Goal: Information Seeking & Learning: Find specific fact

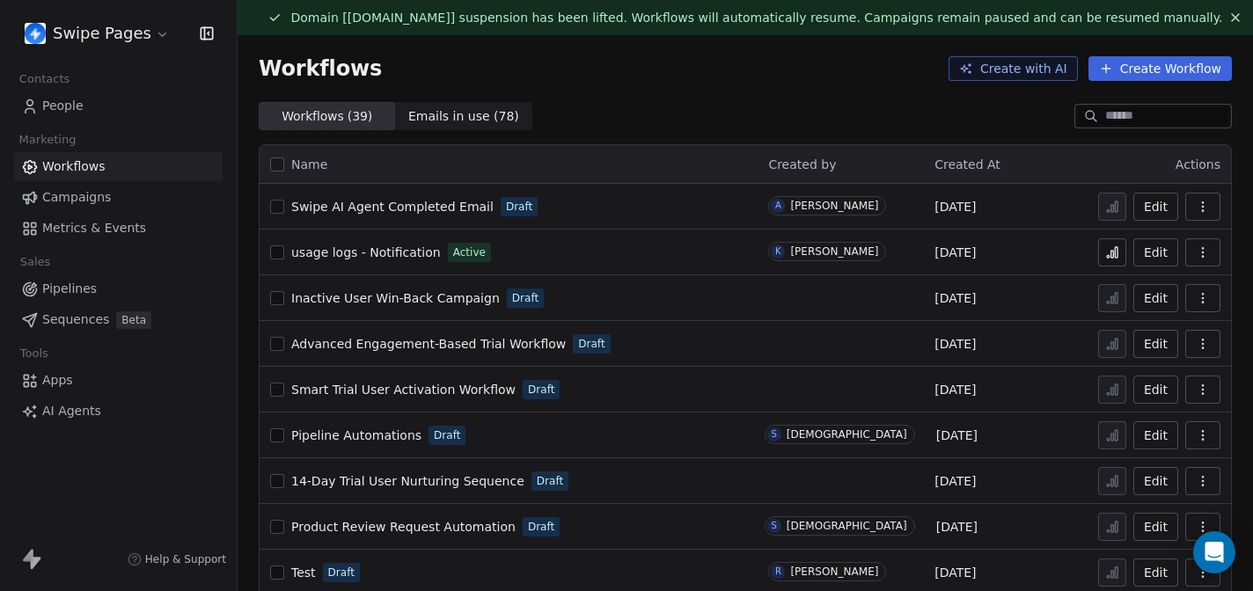
click at [733, 127] on div "Workflows ( 39 ) Workflows ( 39 ) Emails in use ( 78 ) Emails in use ( 78 )" at bounding box center [746, 116] width 1016 height 28
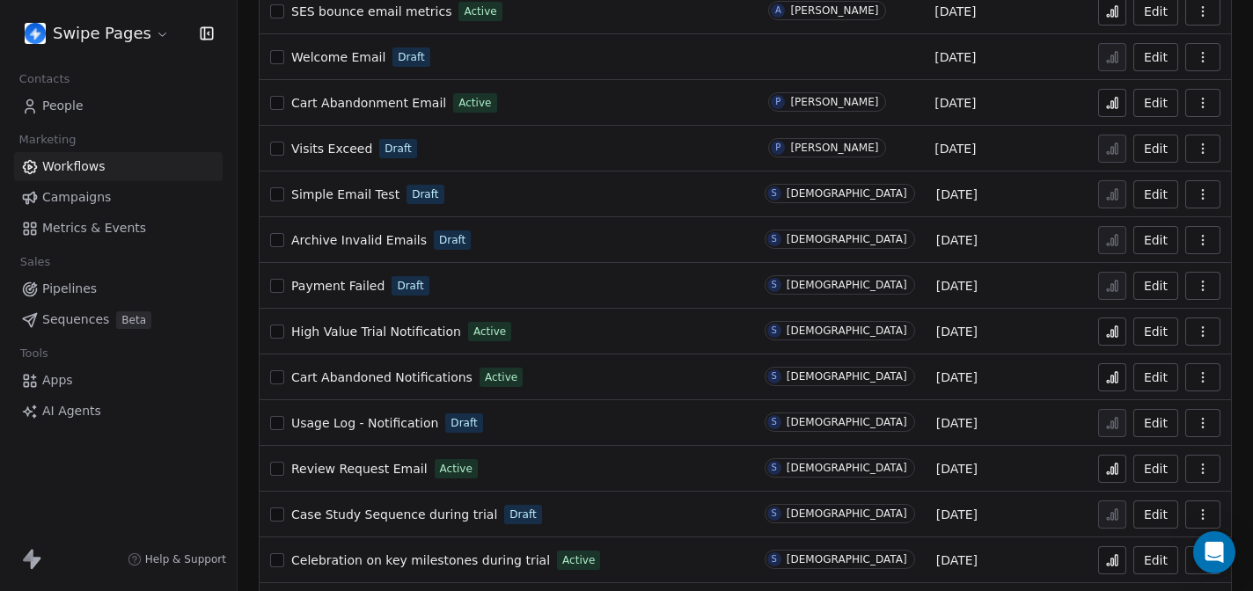
scroll to position [1084, 0]
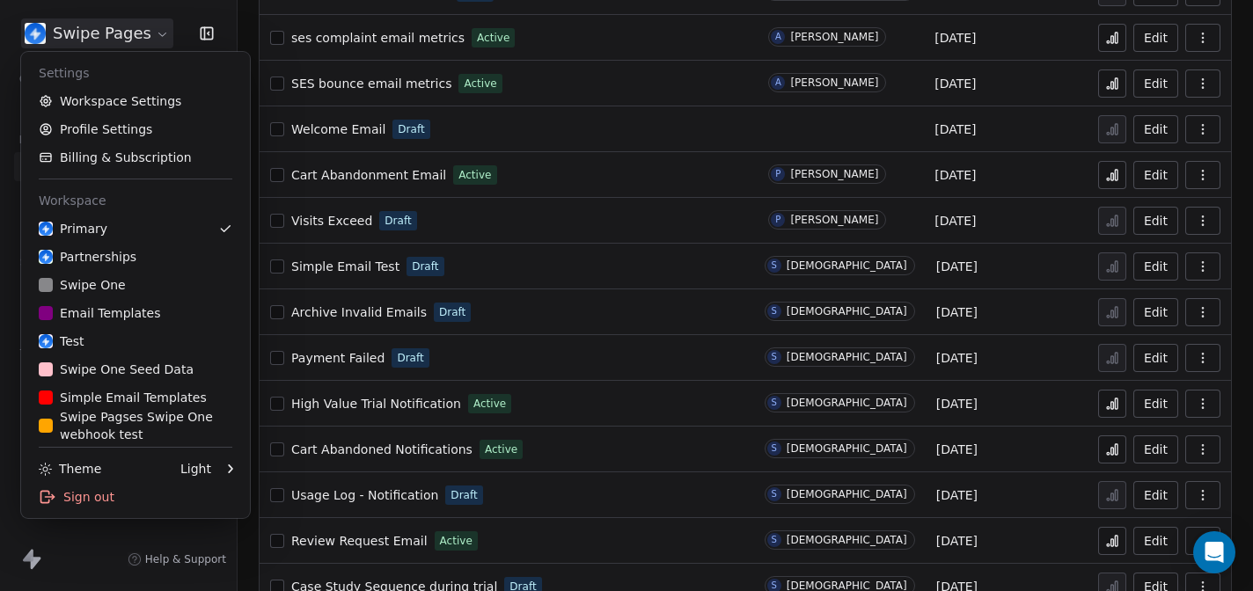
click at [135, 39] on html "Swipe Pages Contacts People Marketing Workflows Campaigns Metrics & Events Sale…" at bounding box center [626, 295] width 1253 height 591
click at [254, 151] on html "Swipe Pages Contacts People Marketing Workflows Campaigns Metrics & Events Sale…" at bounding box center [626, 295] width 1253 height 591
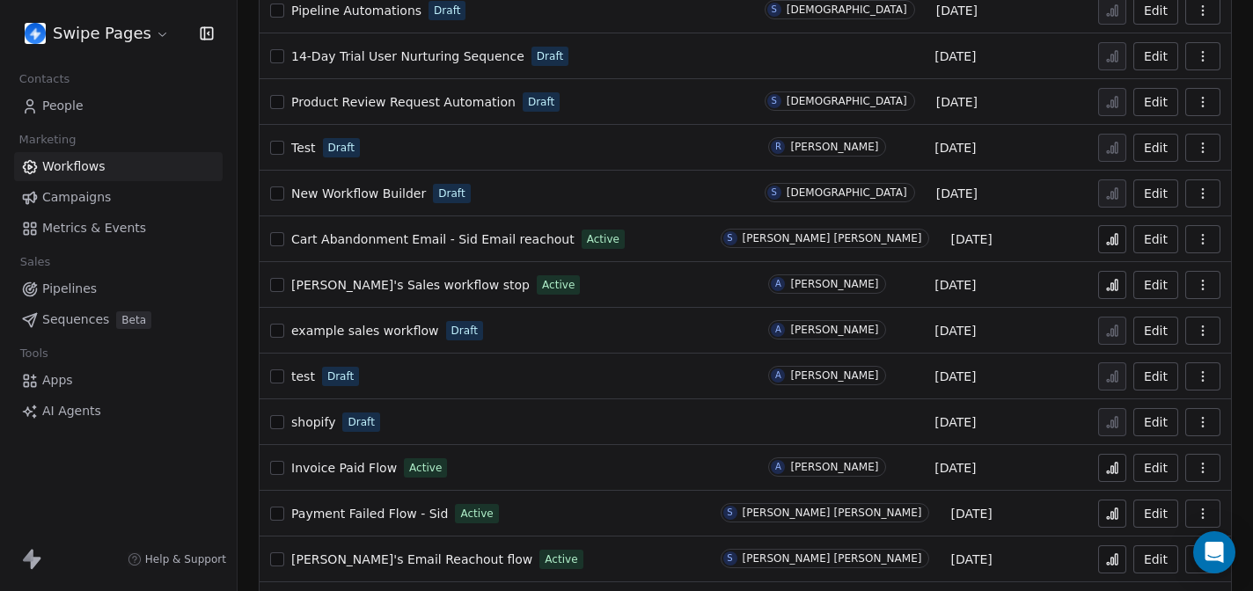
scroll to position [407, 0]
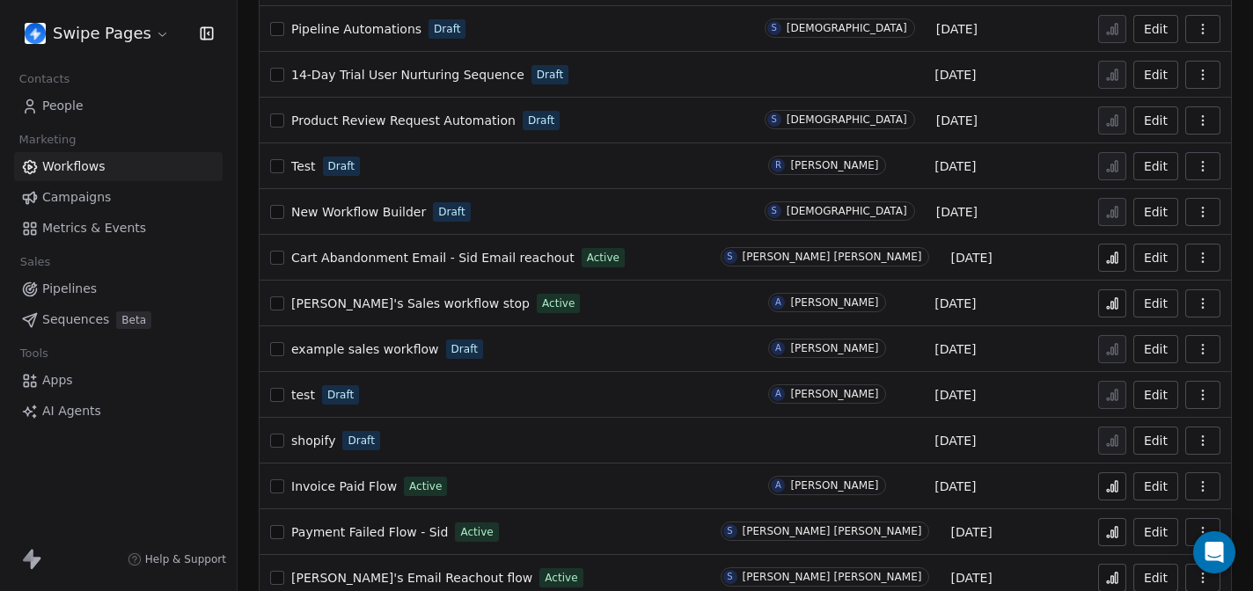
click at [1122, 297] on button at bounding box center [1112, 304] width 28 height 28
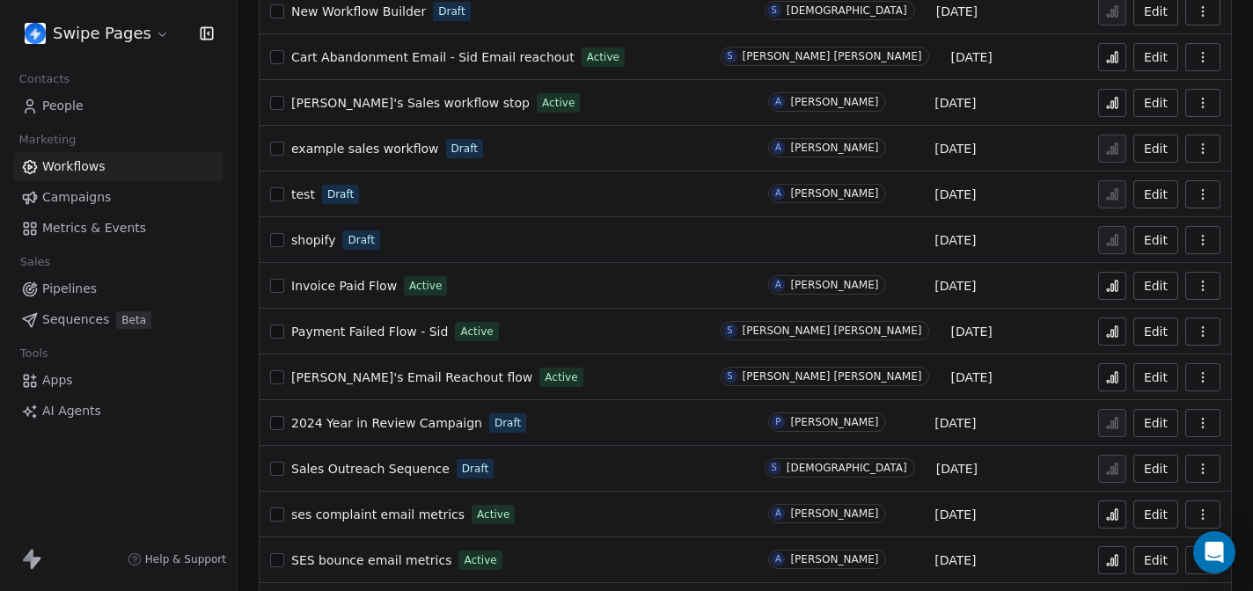
scroll to position [669, 0]
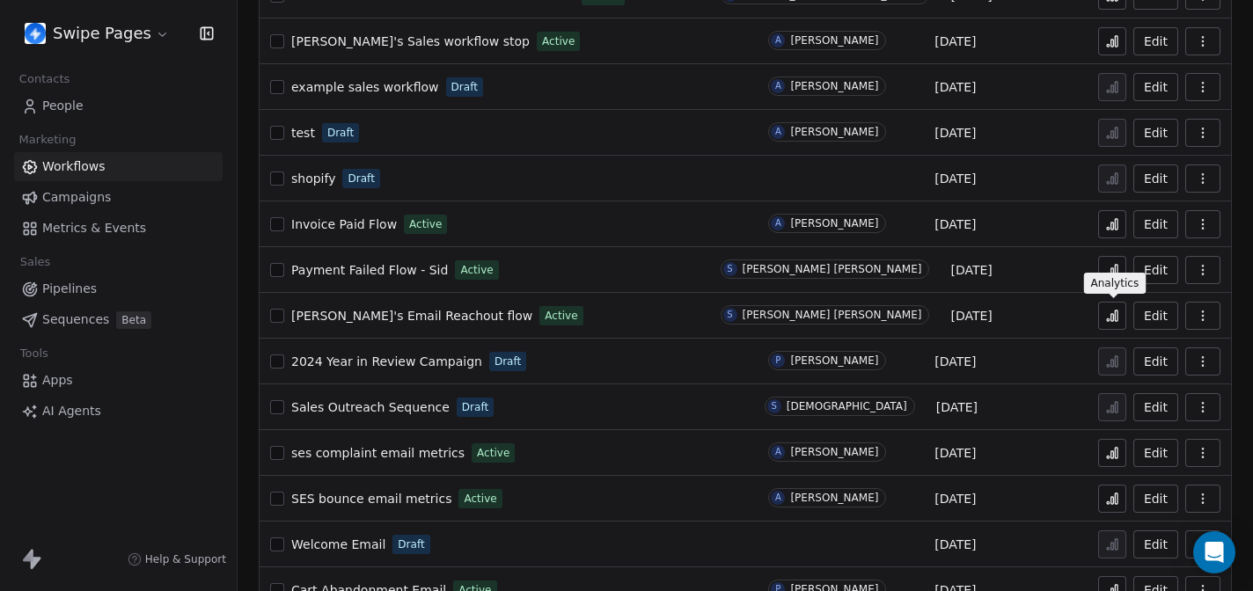
click at [1109, 319] on icon at bounding box center [1112, 316] width 14 height 14
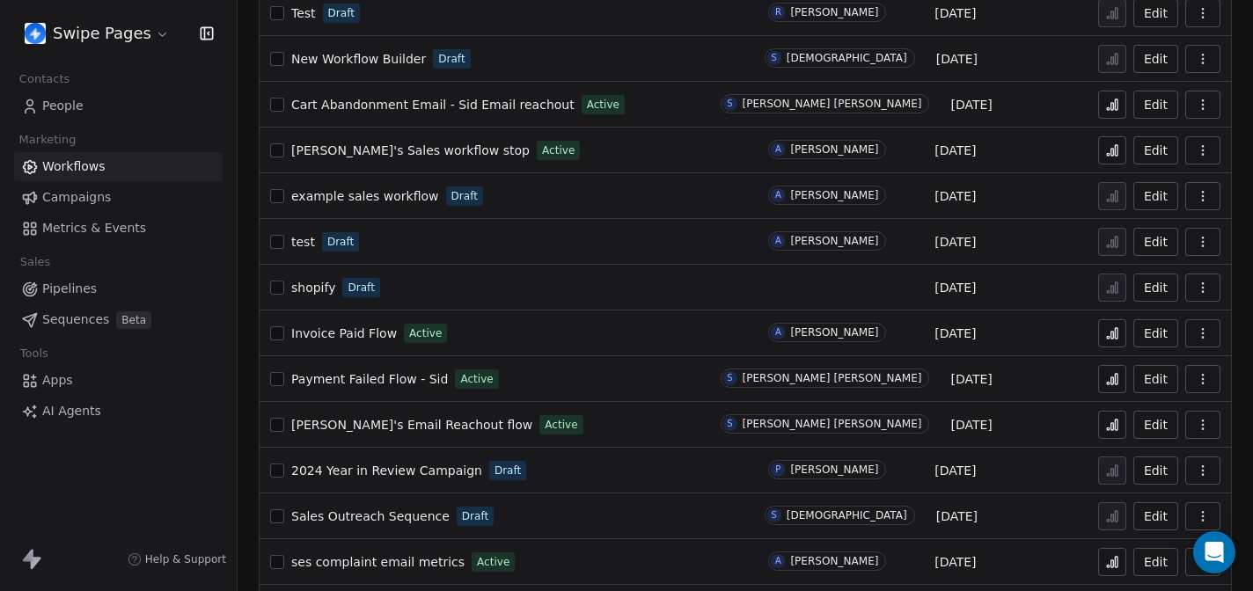
scroll to position [598, 0]
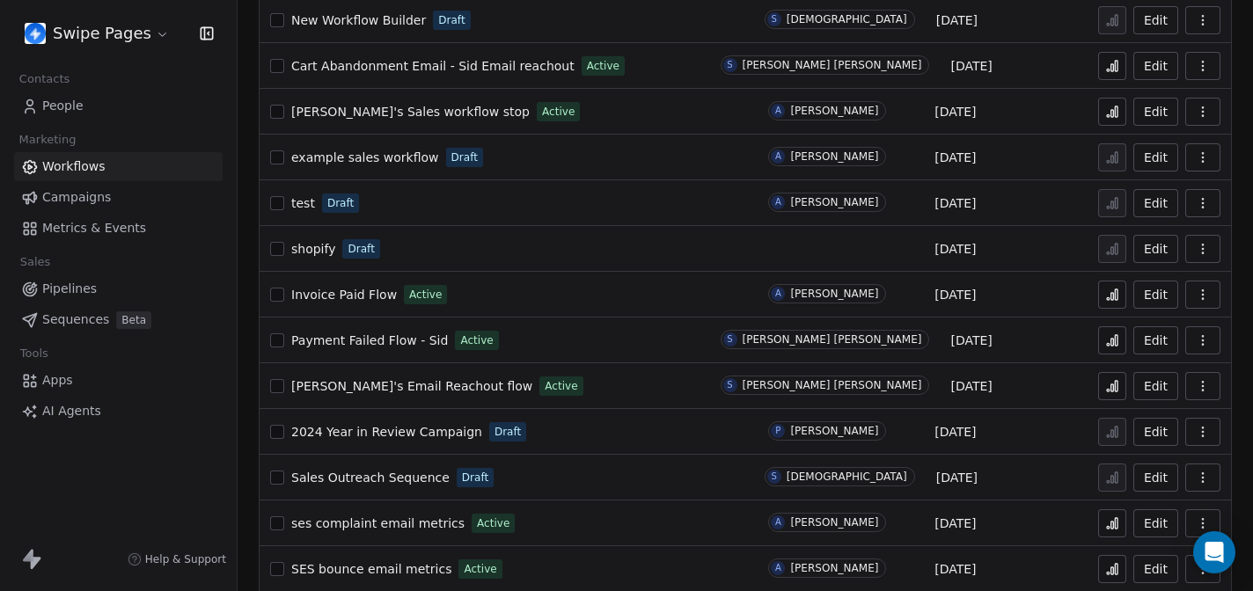
click at [379, 383] on span "[PERSON_NAME]'s Email Reachout flow" at bounding box center [411, 386] width 241 height 14
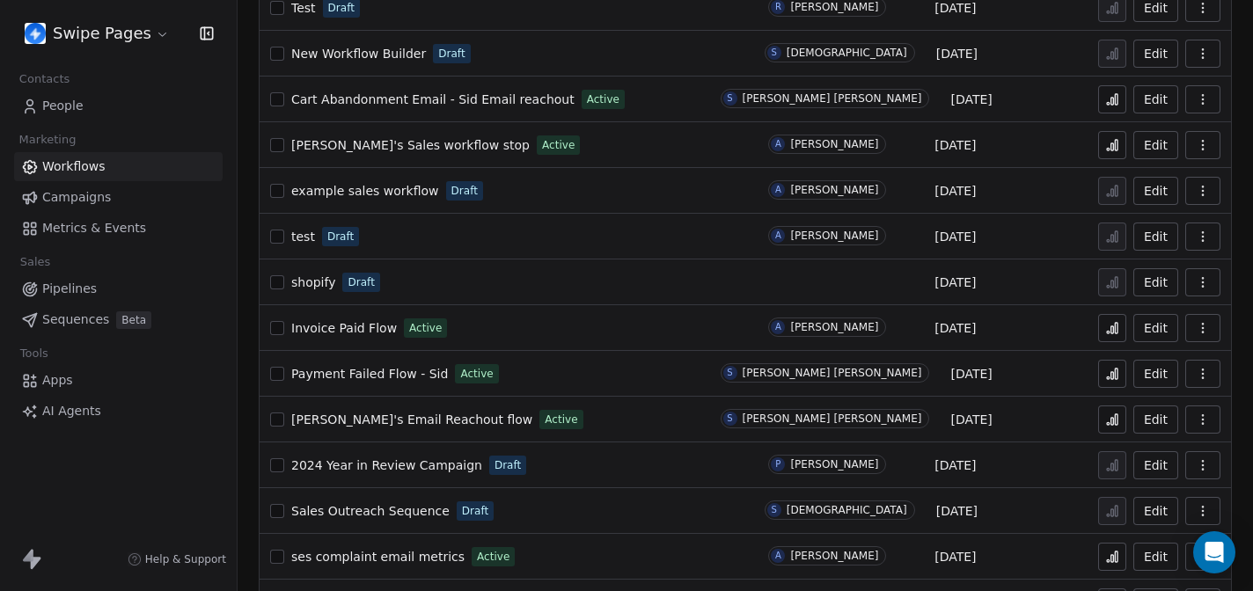
scroll to position [598, 0]
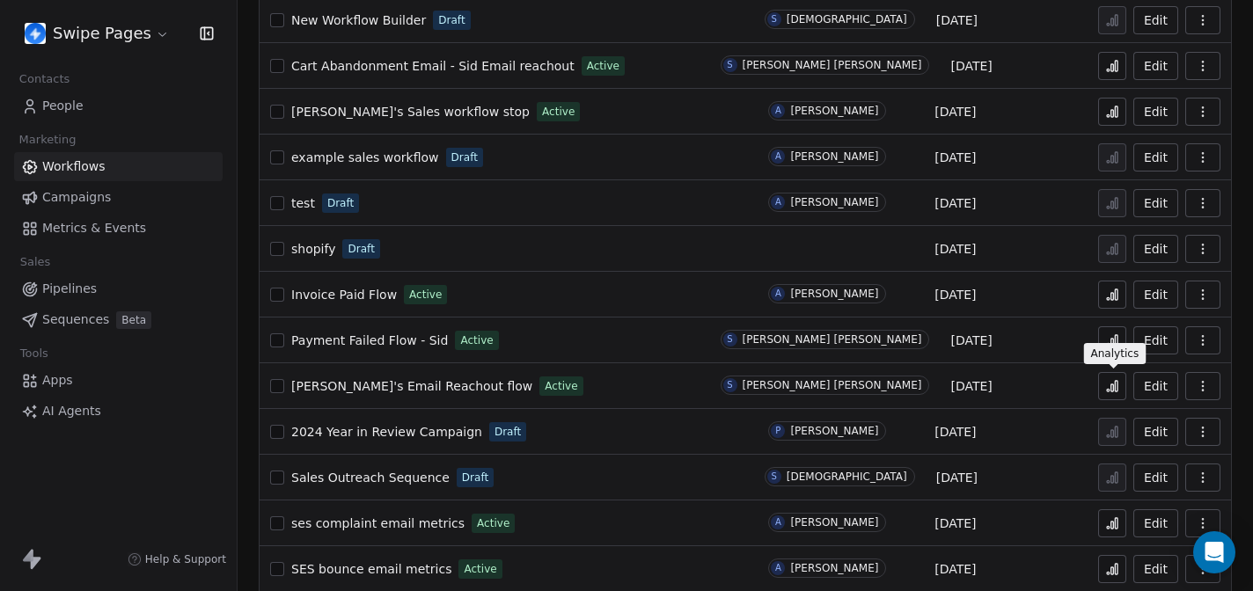
click at [1114, 389] on icon at bounding box center [1113, 388] width 3 height 7
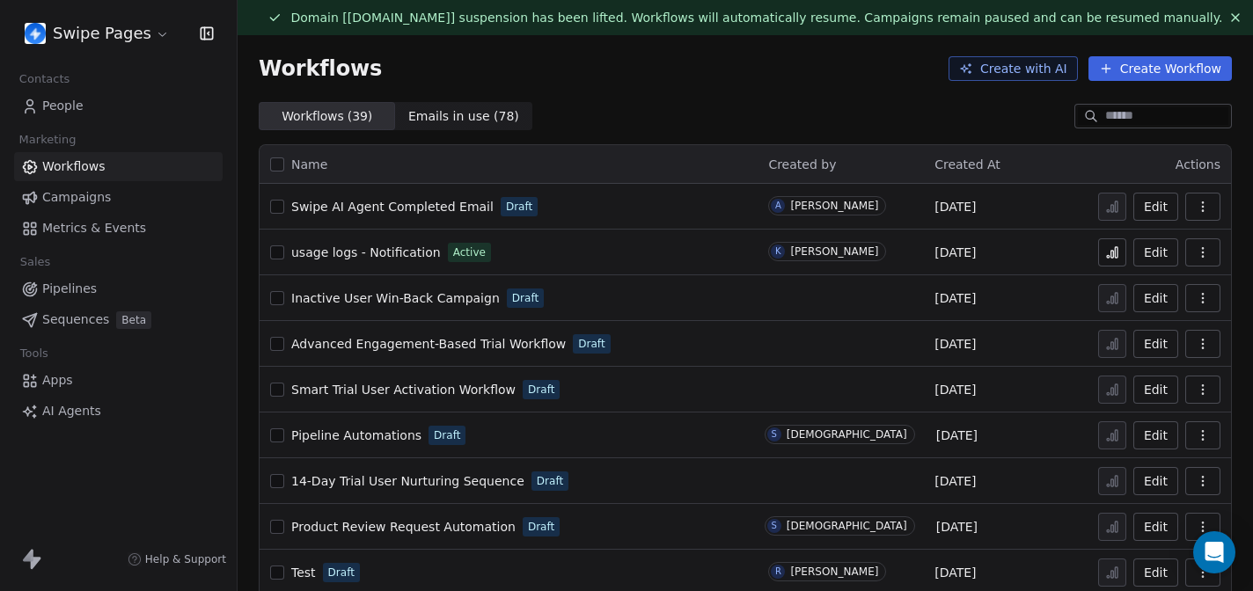
click at [68, 289] on span "Pipelines" at bounding box center [69, 289] width 55 height 18
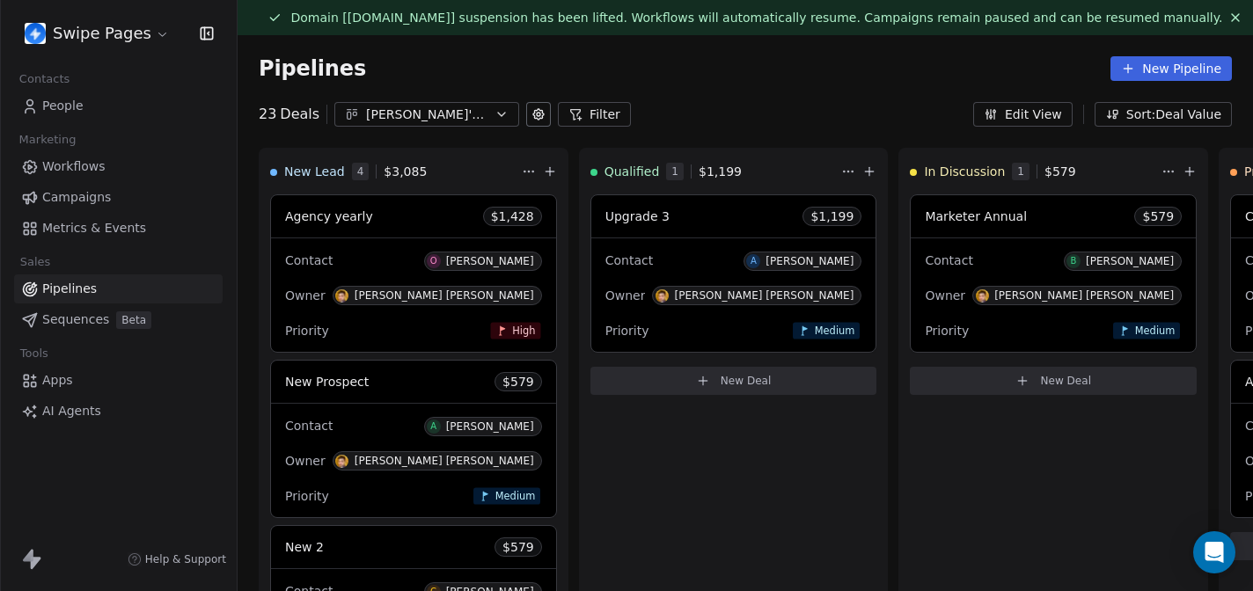
click at [101, 164] on span "Workflows" at bounding box center [73, 167] width 63 height 18
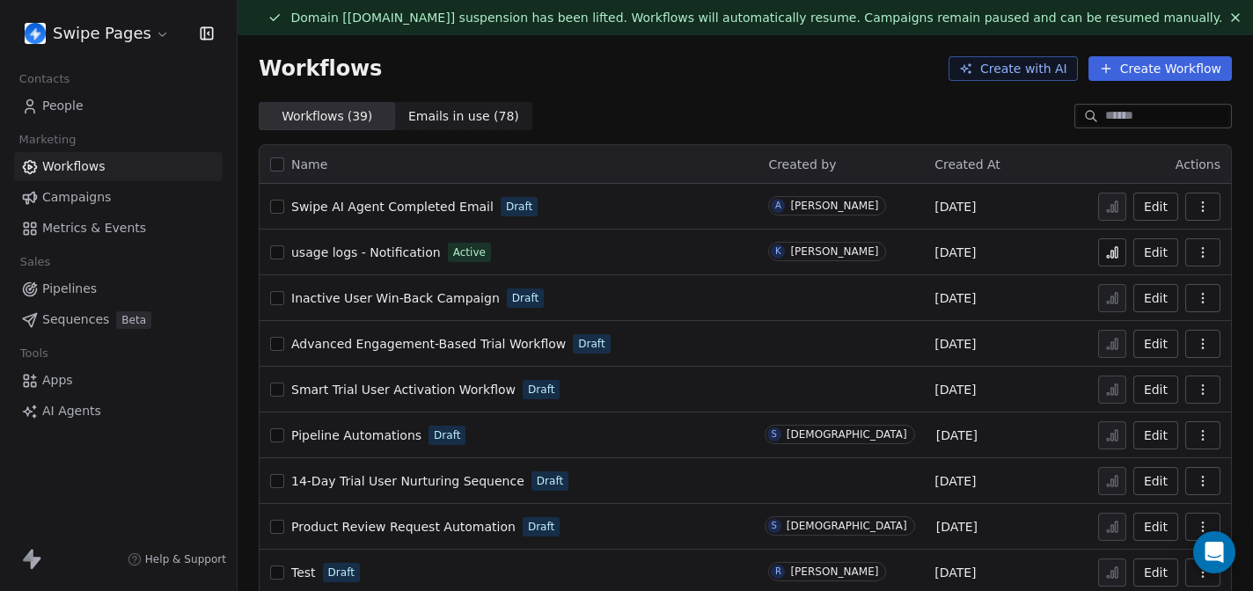
click at [237, 412] on div "Swipe Pages Contacts People Marketing Workflows Campaigns Metrics & Events Sale…" at bounding box center [119, 295] width 238 height 591
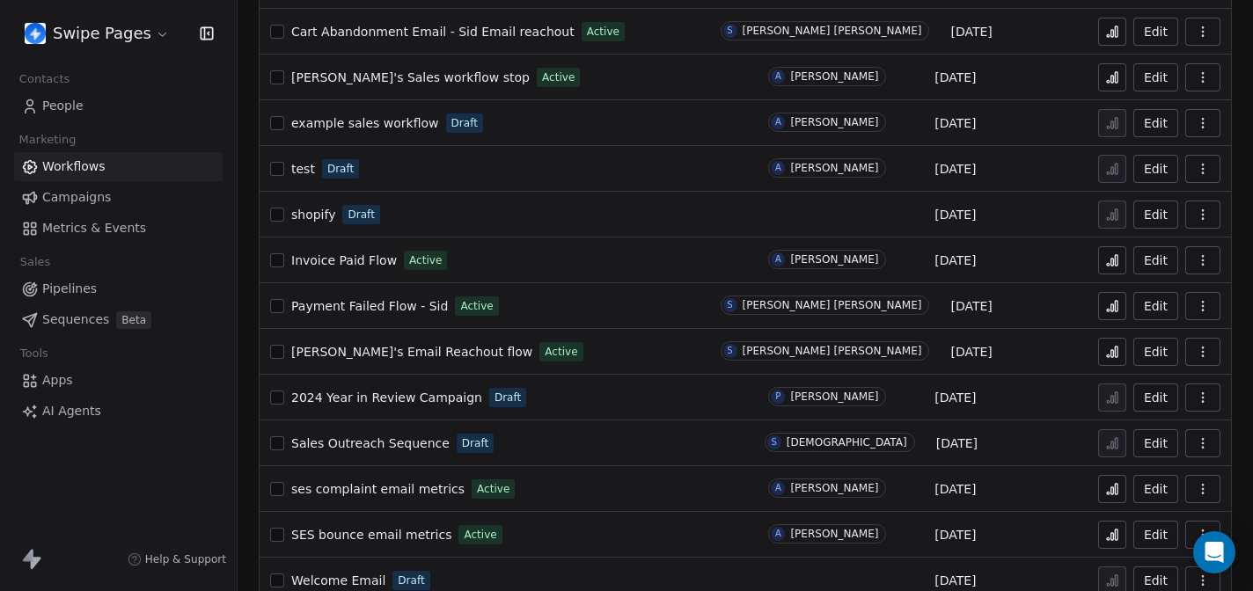
scroll to position [634, 0]
click at [393, 354] on span "[PERSON_NAME]'s Email Reachout flow" at bounding box center [411, 351] width 241 height 14
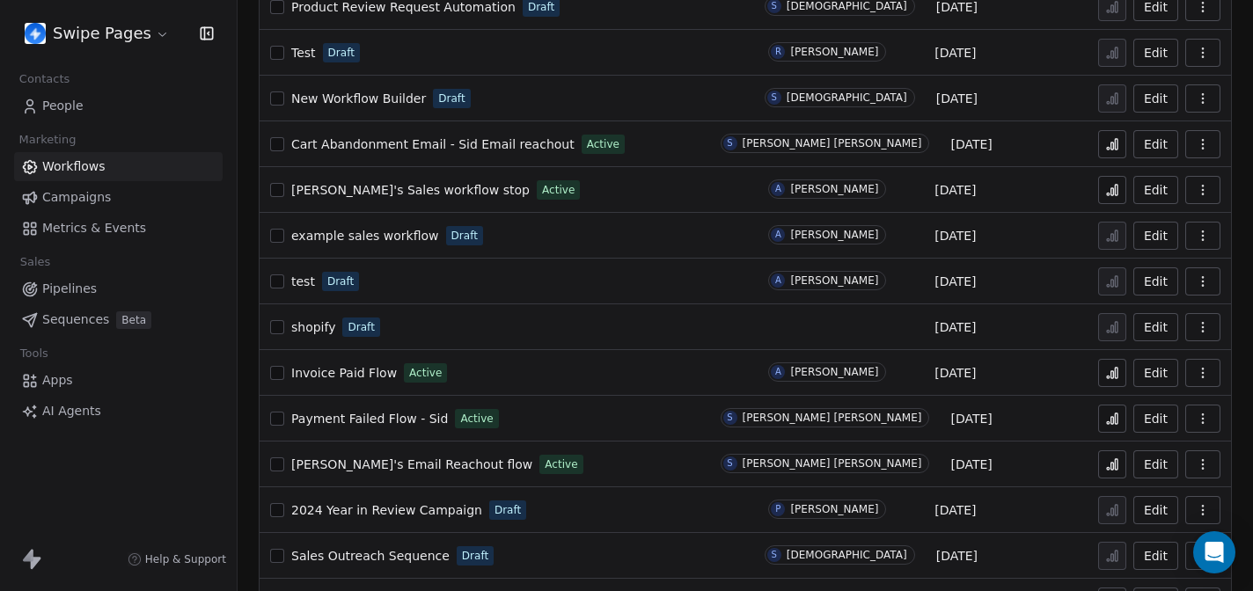
scroll to position [528, 0]
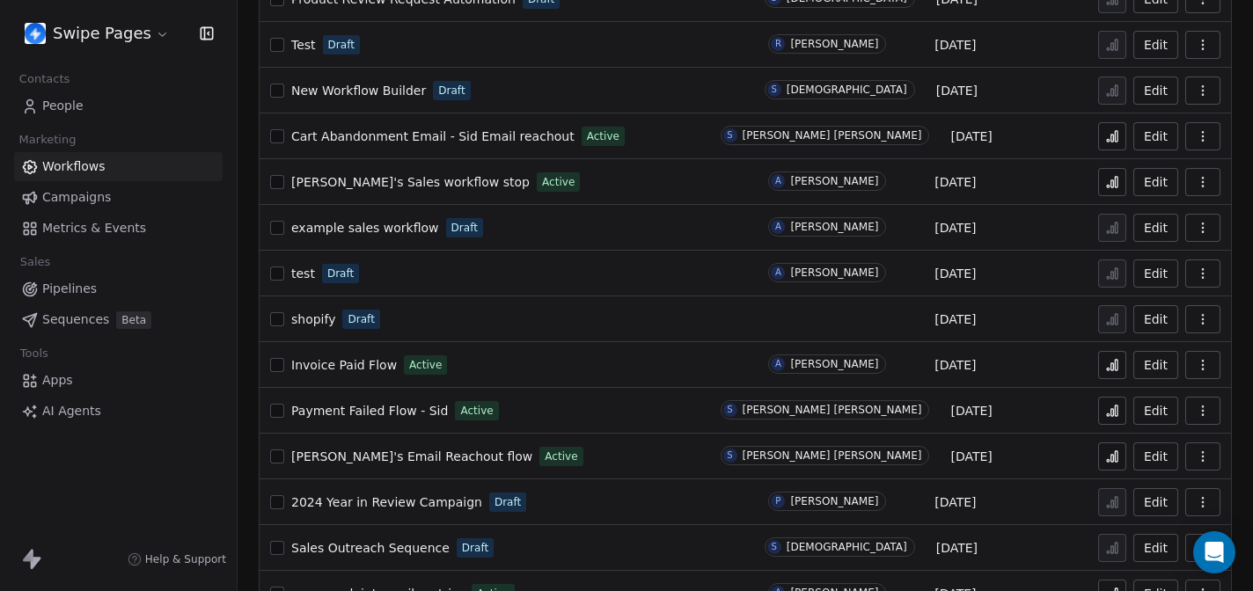
click at [1113, 463] on icon at bounding box center [1112, 457] width 14 height 14
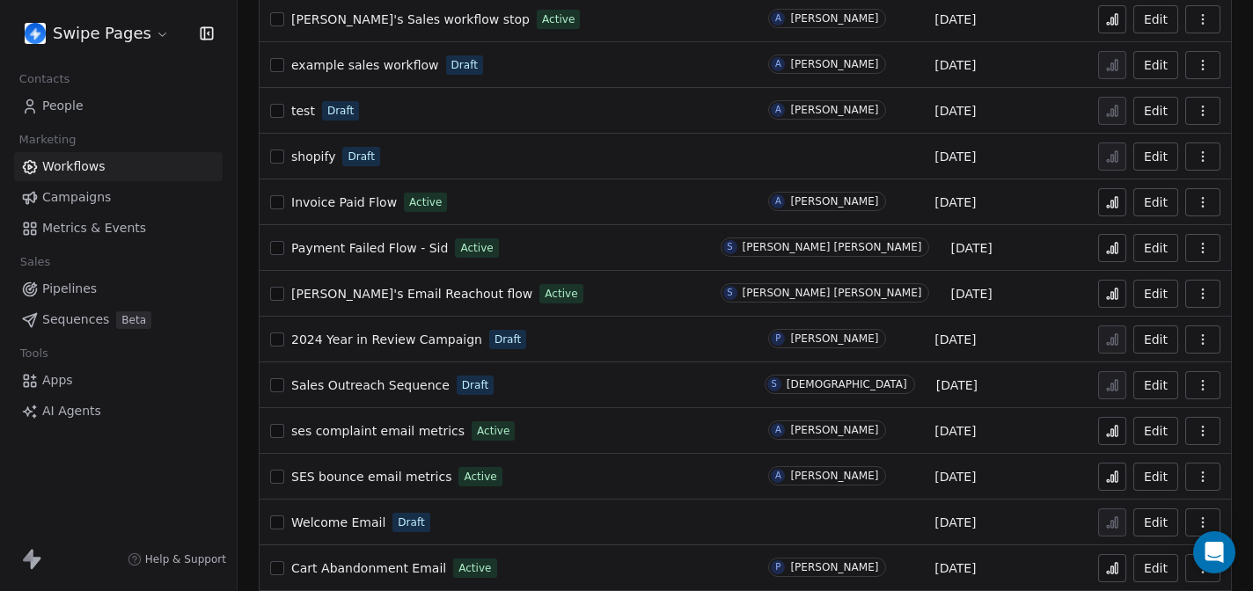
scroll to position [682, 0]
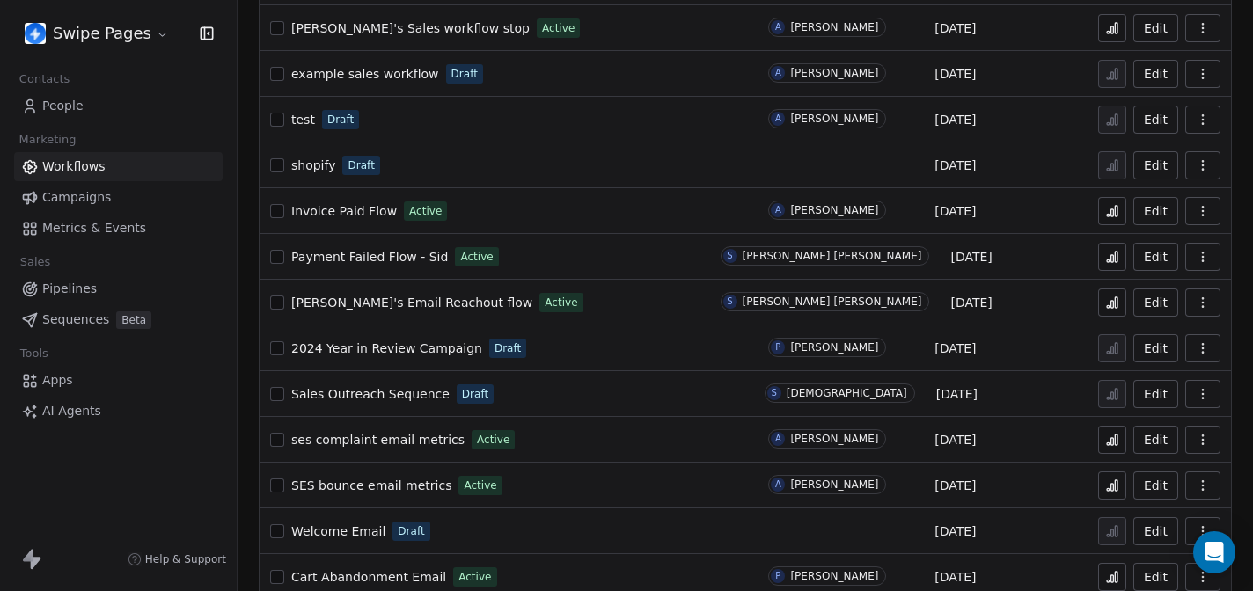
click at [395, 305] on span "[PERSON_NAME]'s Email Reachout flow" at bounding box center [411, 303] width 241 height 14
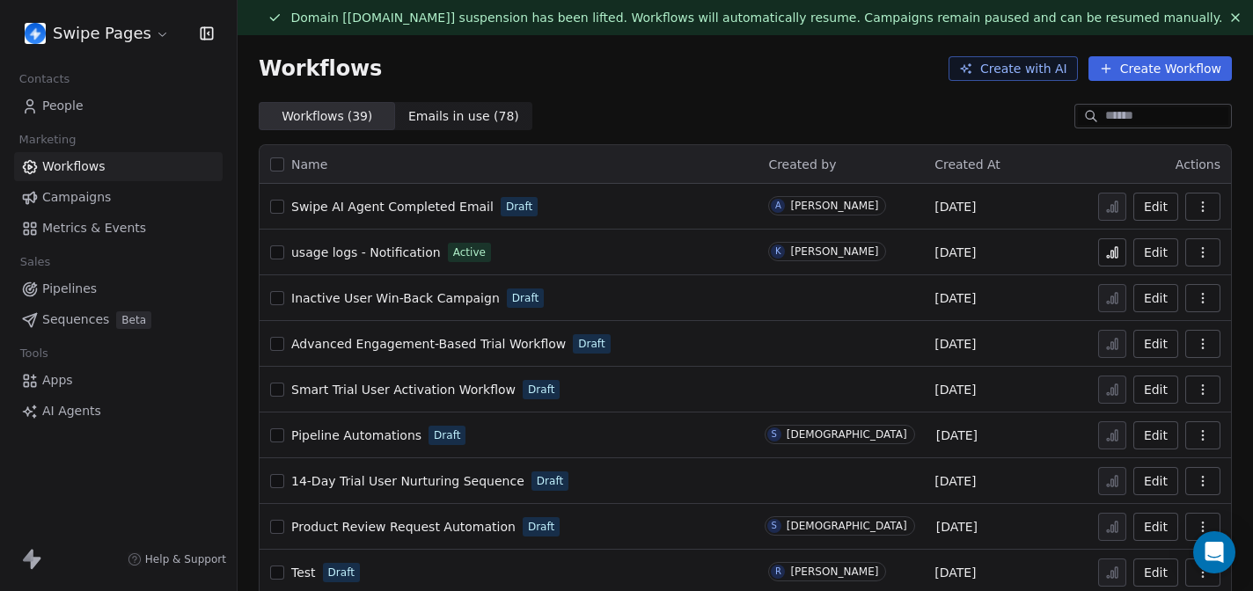
click at [84, 114] on link "People" at bounding box center [118, 106] width 209 height 29
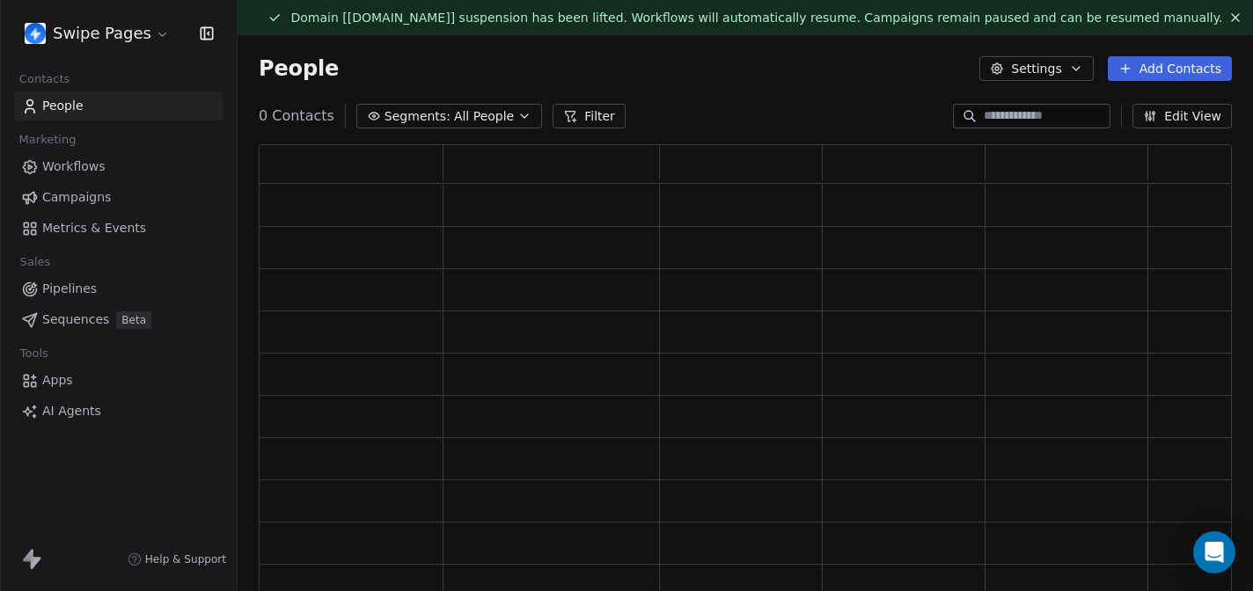
scroll to position [478, 973]
click at [1046, 117] on input at bounding box center [1045, 116] width 123 height 18
paste input "**********"
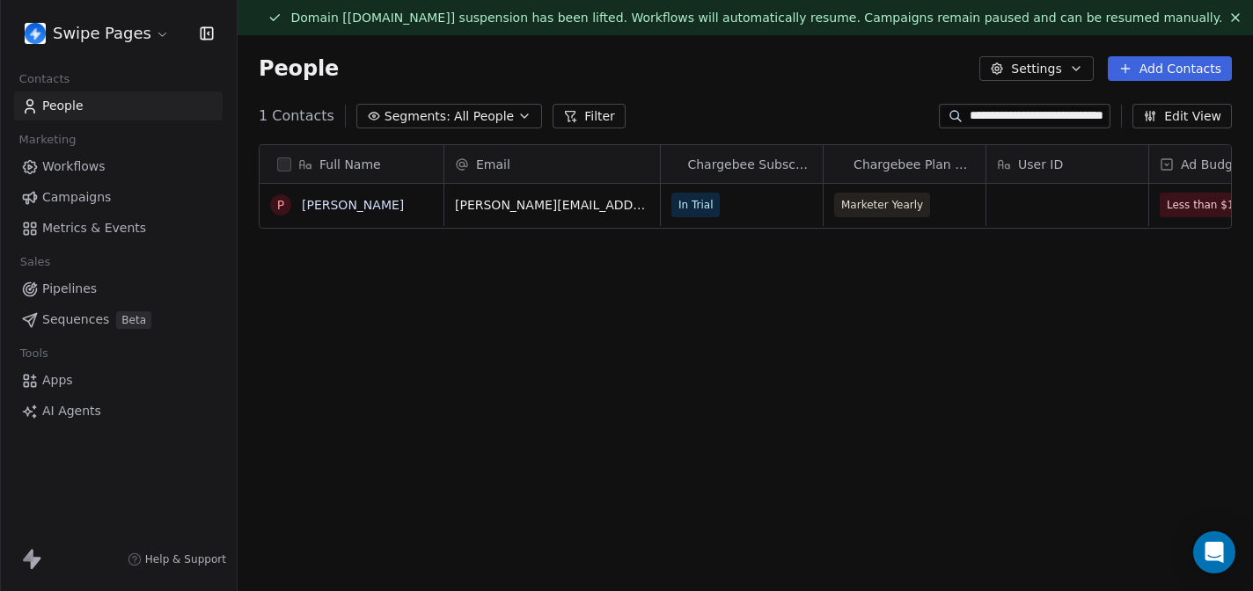
scroll to position [520, 1016]
type input "**********"
click at [356, 200] on link "Pedro Roque" at bounding box center [353, 205] width 102 height 14
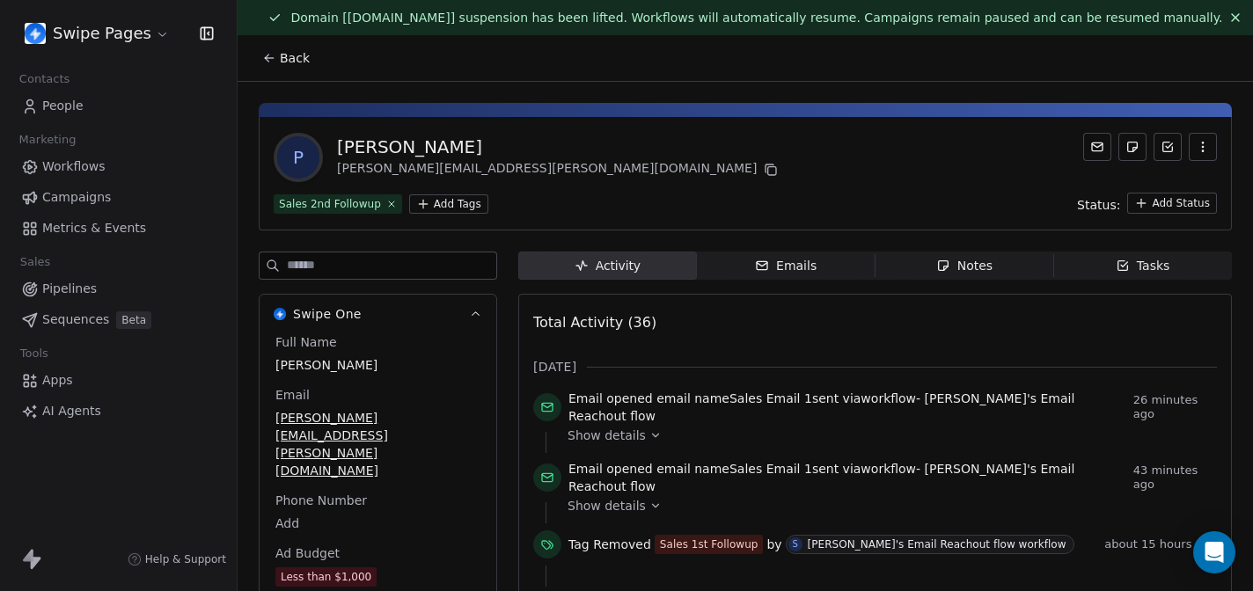
click at [485, 353] on div "Full Name Pedro Roque Email pedro.roque@impactinggroup.com Phone Number Add Ad …" at bounding box center [378, 535] width 237 height 403
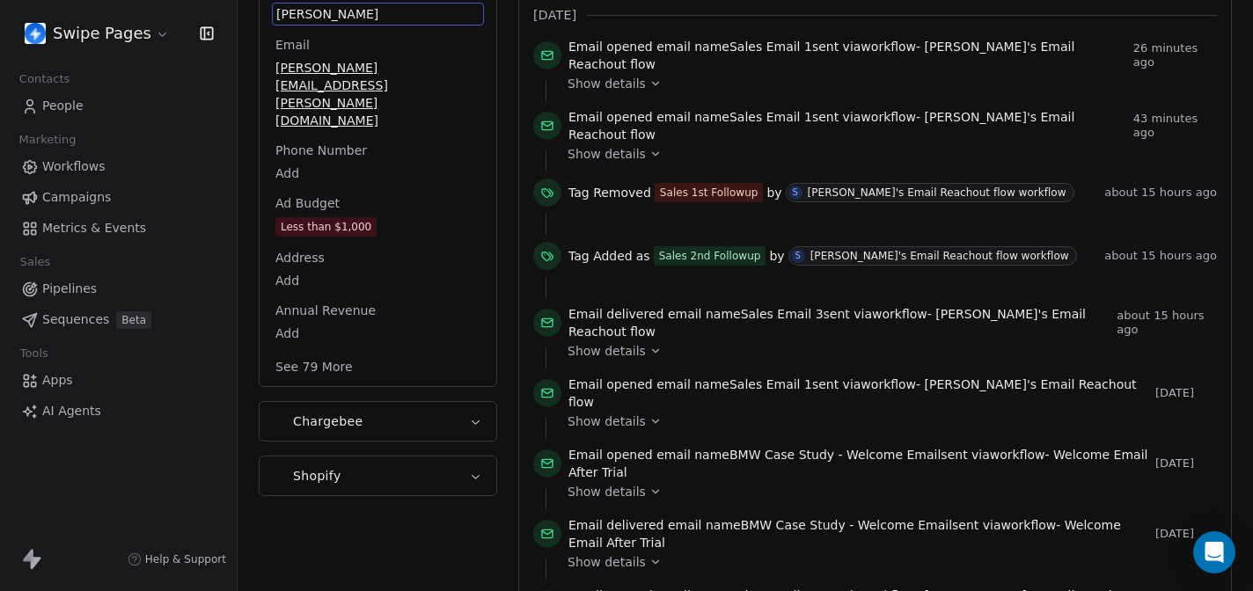
scroll to position [70, 0]
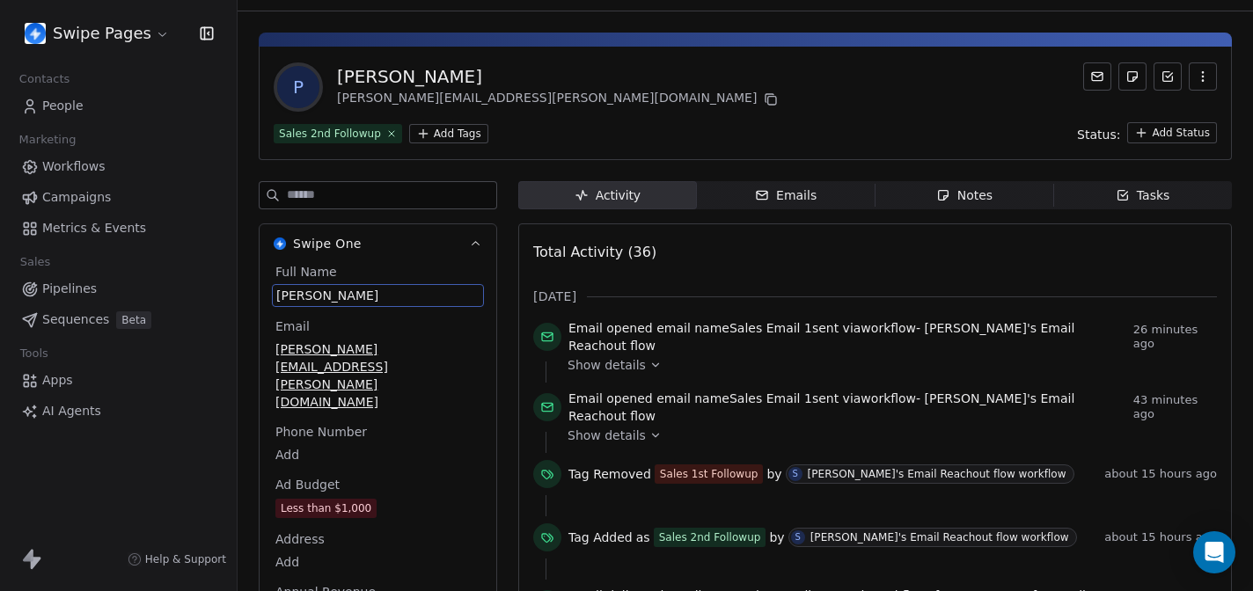
click at [86, 119] on link "People" at bounding box center [118, 106] width 209 height 29
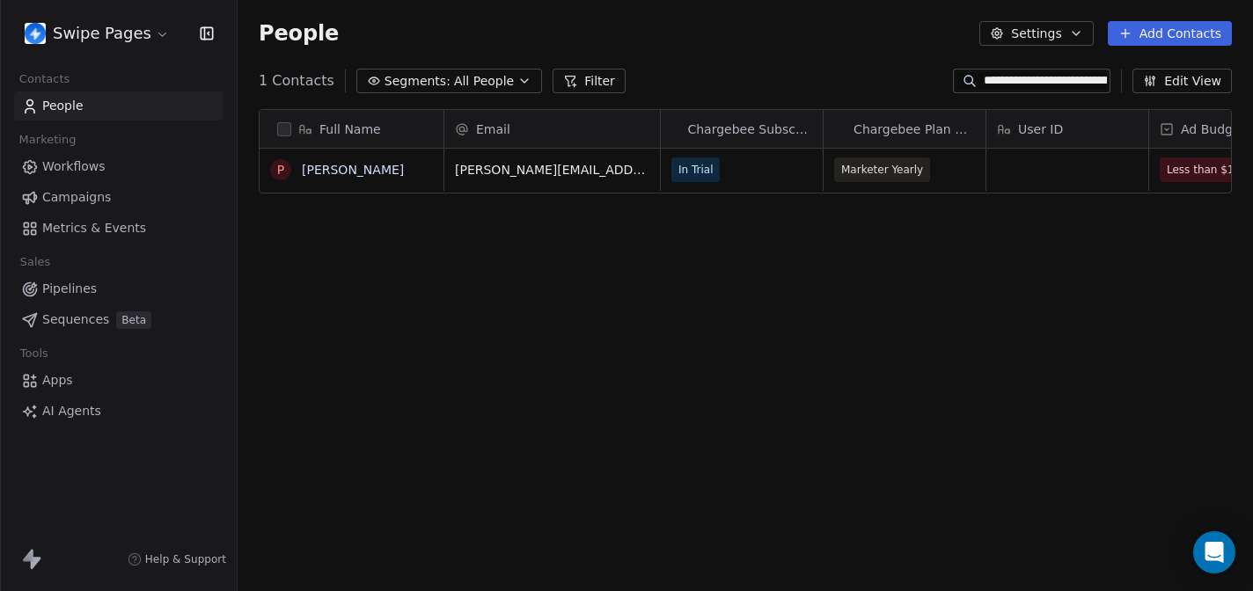
scroll to position [520, 1016]
drag, startPoint x: 974, startPoint y: 84, endPoint x: 1108, endPoint y: 114, distance: 137.1
click at [1108, 114] on section "**********" at bounding box center [746, 295] width 1016 height 591
paste input "**********"
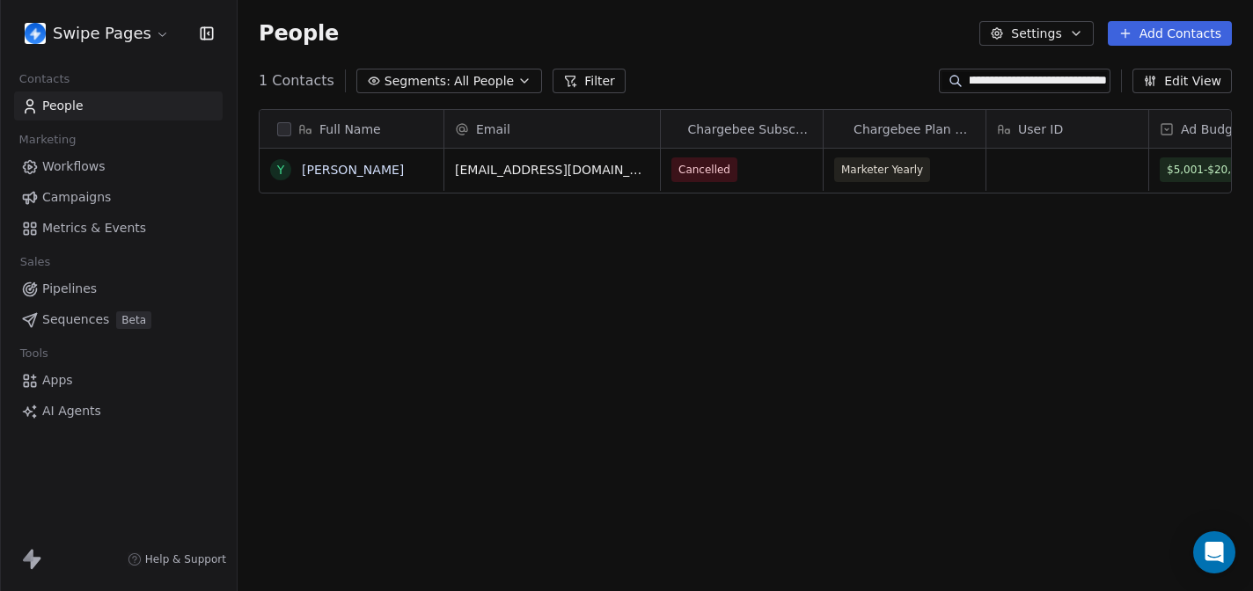
scroll to position [520, 1016]
type input "**********"
click at [341, 168] on link "Yasser haydar" at bounding box center [353, 170] width 102 height 14
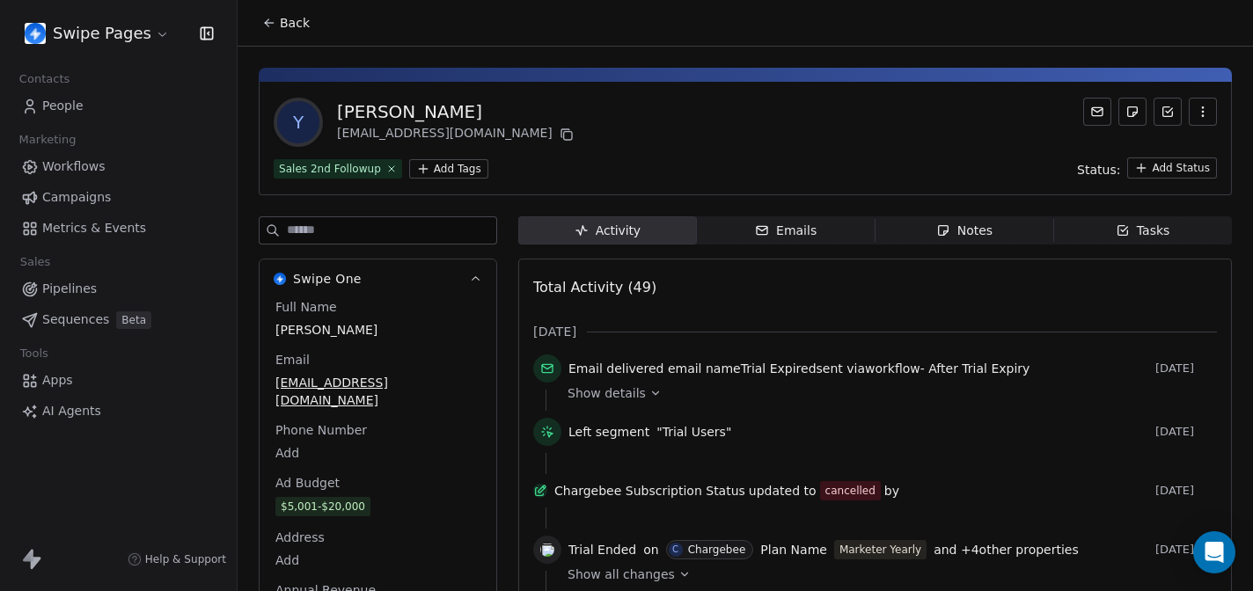
click at [754, 129] on div "Y Yasser haydar rics@peerpowerak.onmicrosoft.com" at bounding box center [745, 122] width 943 height 49
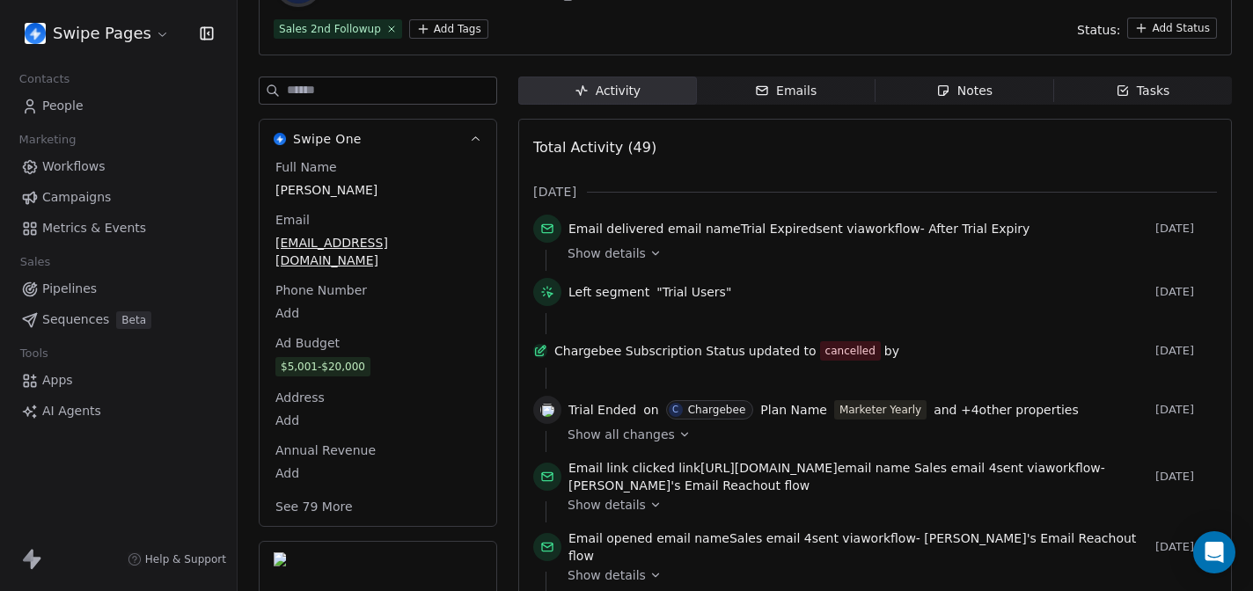
scroll to position [176, 0]
click at [301, 490] on button "See 79 More" at bounding box center [314, 506] width 99 height 32
click at [442, 446] on html "Swipe Pages Contacts People Marketing Workflows Campaigns Metrics & Events Sale…" at bounding box center [626, 295] width 1253 height 591
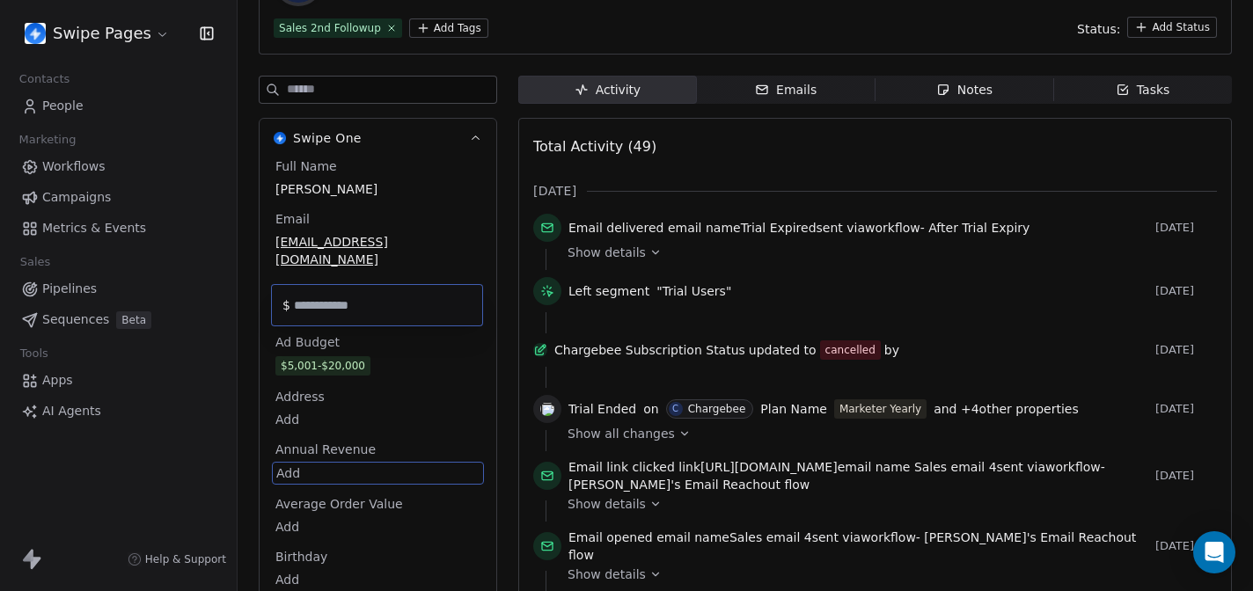
scroll to position [336, 0]
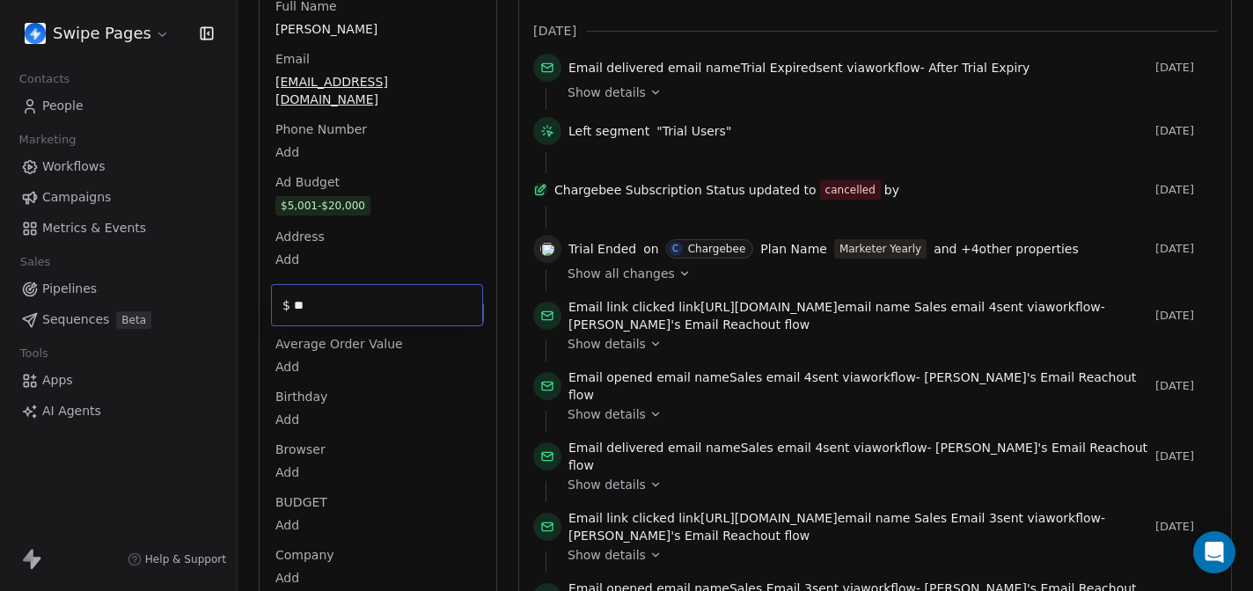
type input "**"
click at [516, 415] on html "Swipe Pages Contacts People Marketing Workflows Campaigns Metrics & Events Sale…" at bounding box center [626, 295] width 1253 height 591
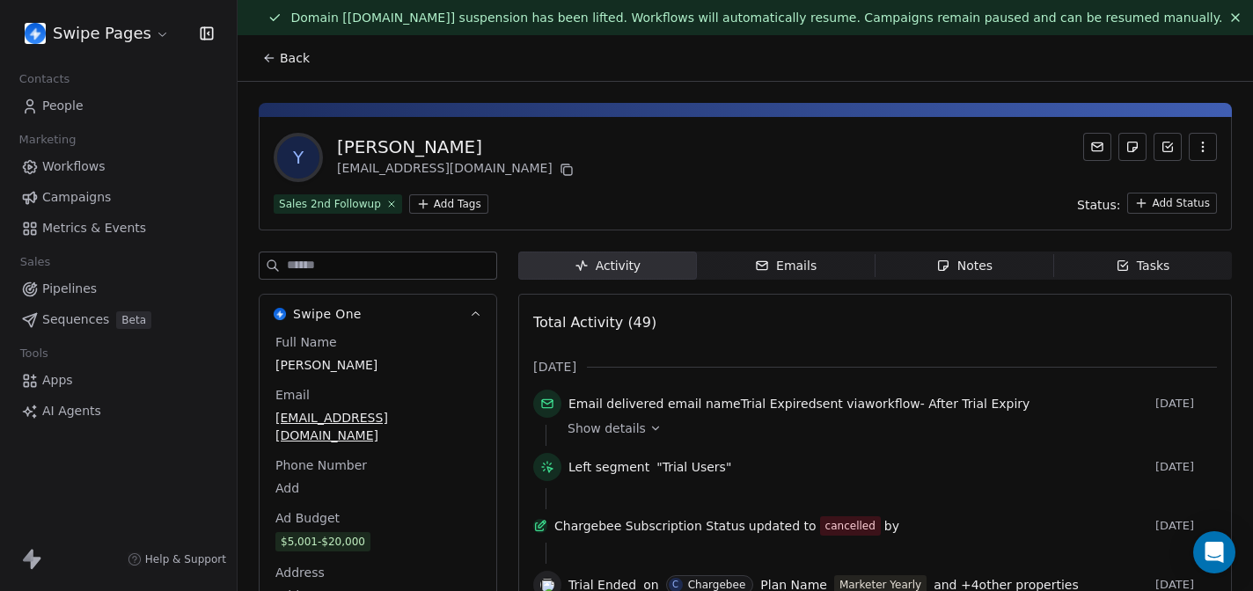
scroll to position [0, 0]
click at [295, 68] on button "Back" at bounding box center [286, 58] width 69 height 32
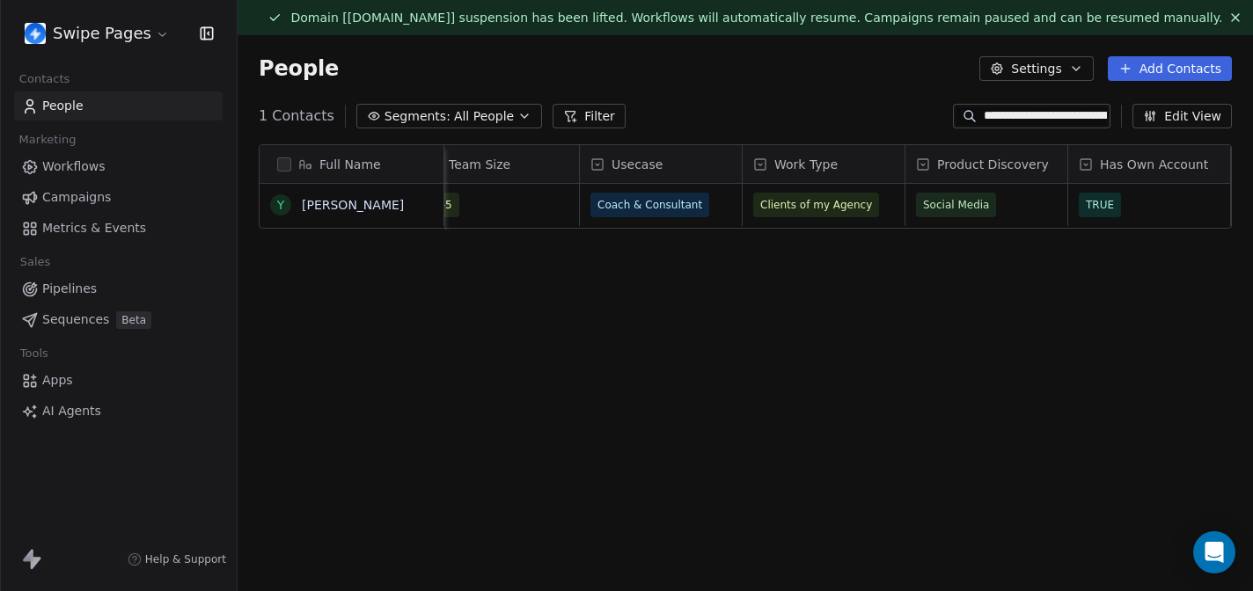
click at [1195, 121] on button "Edit View" at bounding box center [1182, 116] width 99 height 25
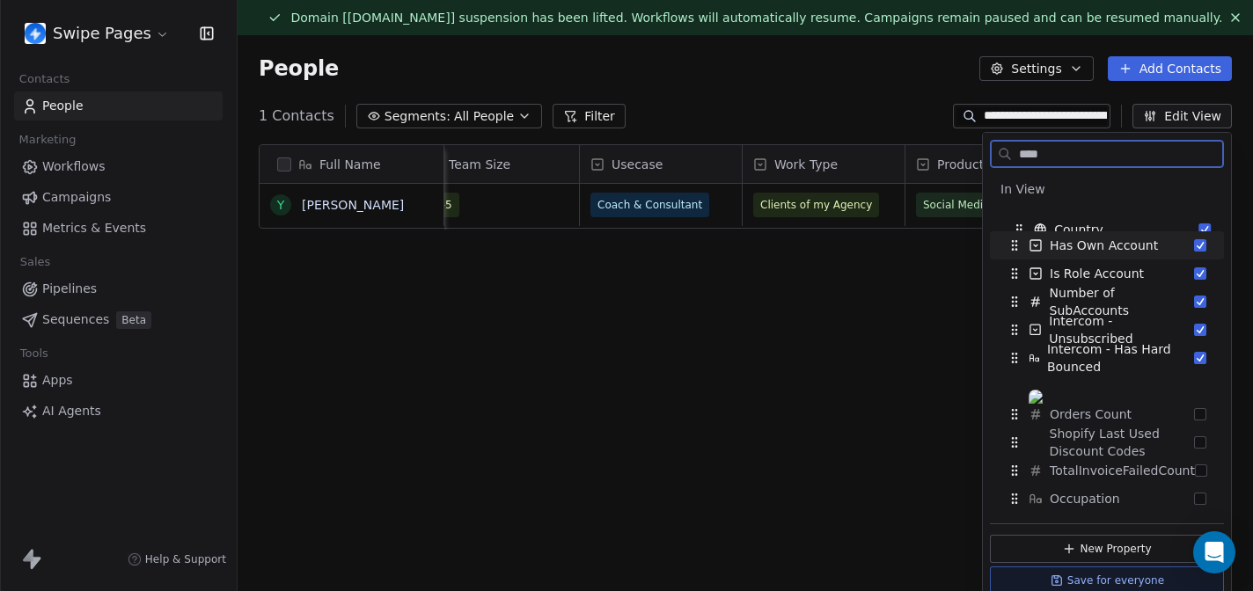
drag, startPoint x: 1043, startPoint y: 223, endPoint x: 1048, endPoint y: 235, distance: 13.4
click at [1048, 235] on div "In View Country Has Own Account Is Role Account Number of SubAccounts Intercom …" at bounding box center [1107, 273] width 234 height 197
drag, startPoint x: 1048, startPoint y: 156, endPoint x: 952, endPoint y: 149, distance: 96.2
click at [952, 149] on body "**********" at bounding box center [626, 295] width 1253 height 591
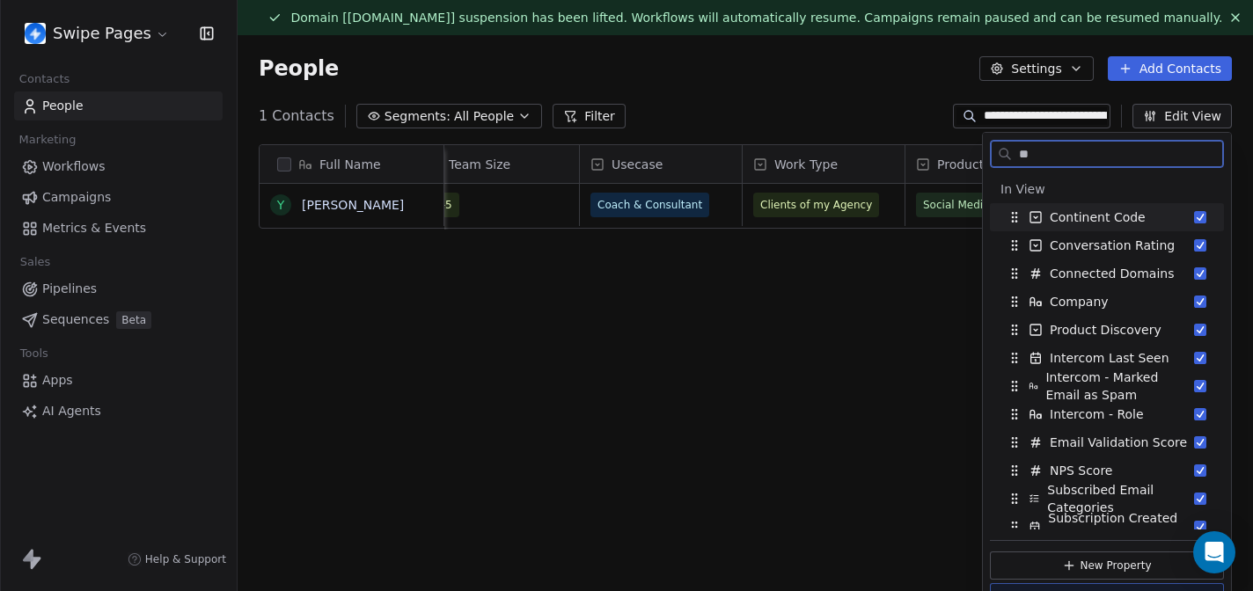
type input "*"
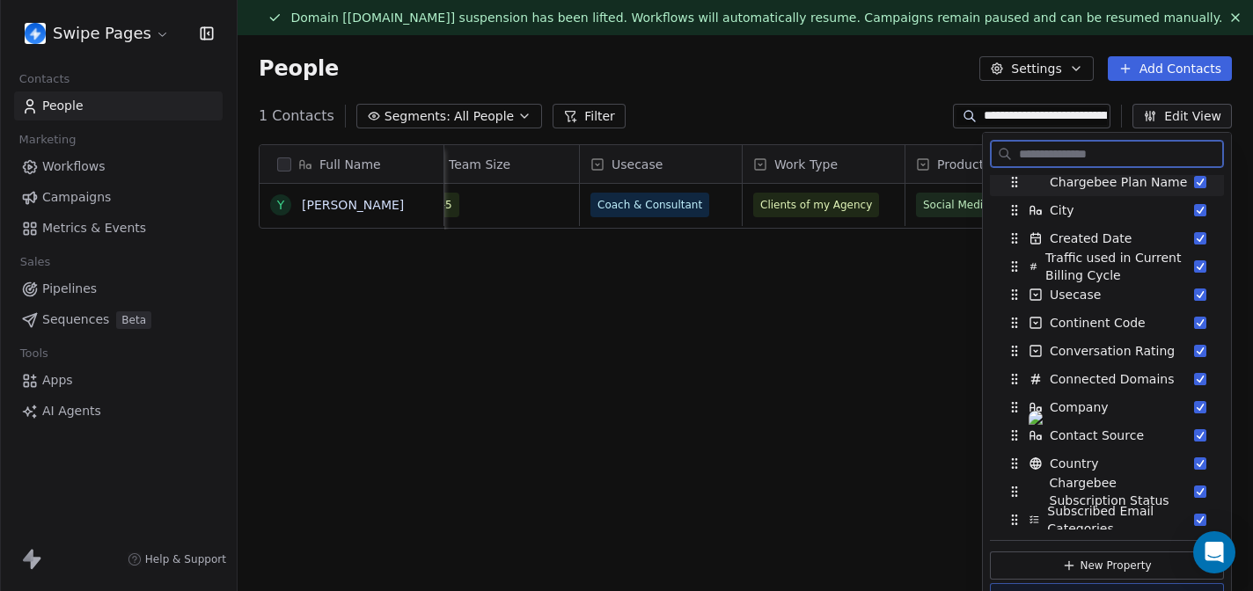
scroll to position [542, 0]
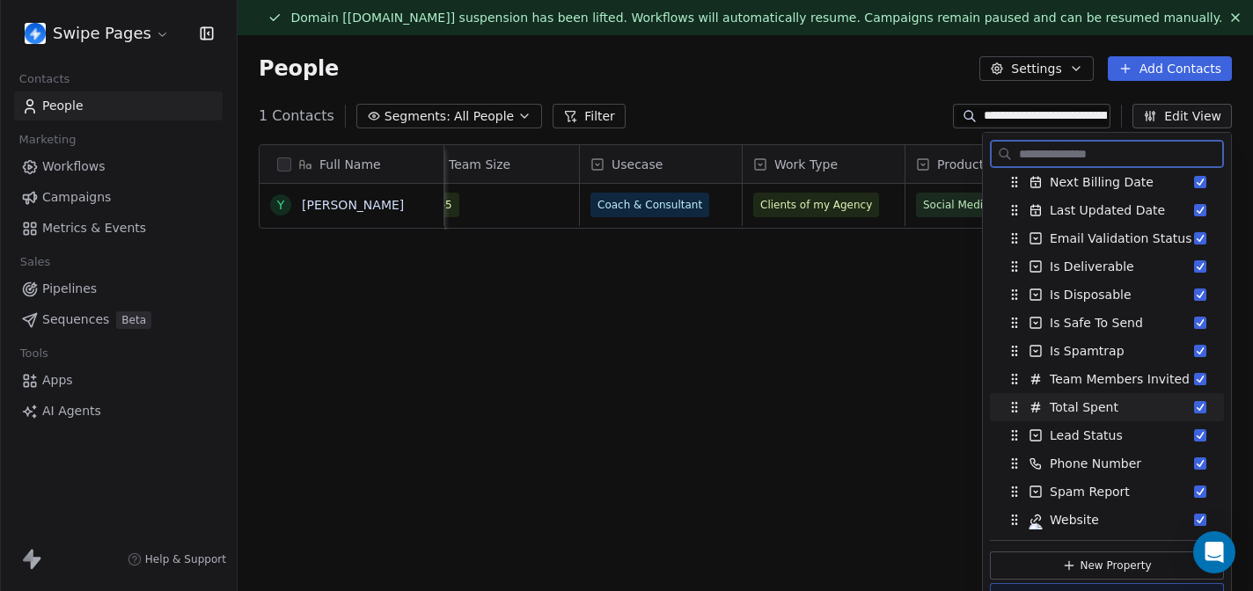
click at [992, 408] on div "Total Spent" at bounding box center [1107, 407] width 234 height 28
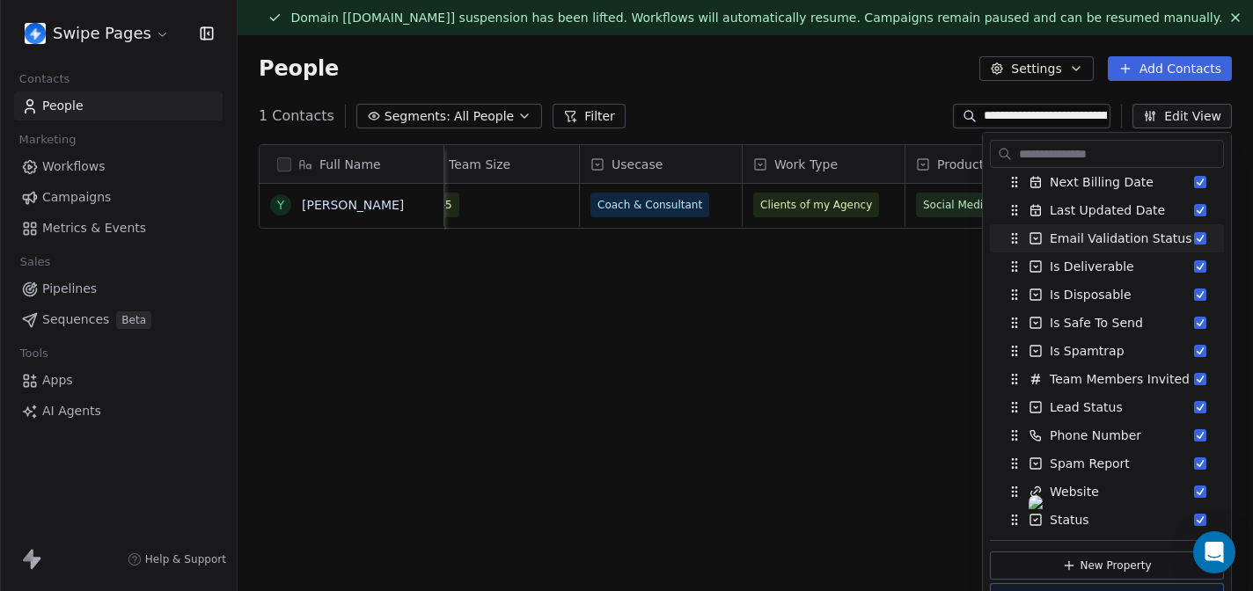
click at [860, 302] on div "Full Name Y Yasser haydar Chargebee Plan Name User ID Ad Budget Team Size Useca…" at bounding box center [746, 390] width 1016 height 520
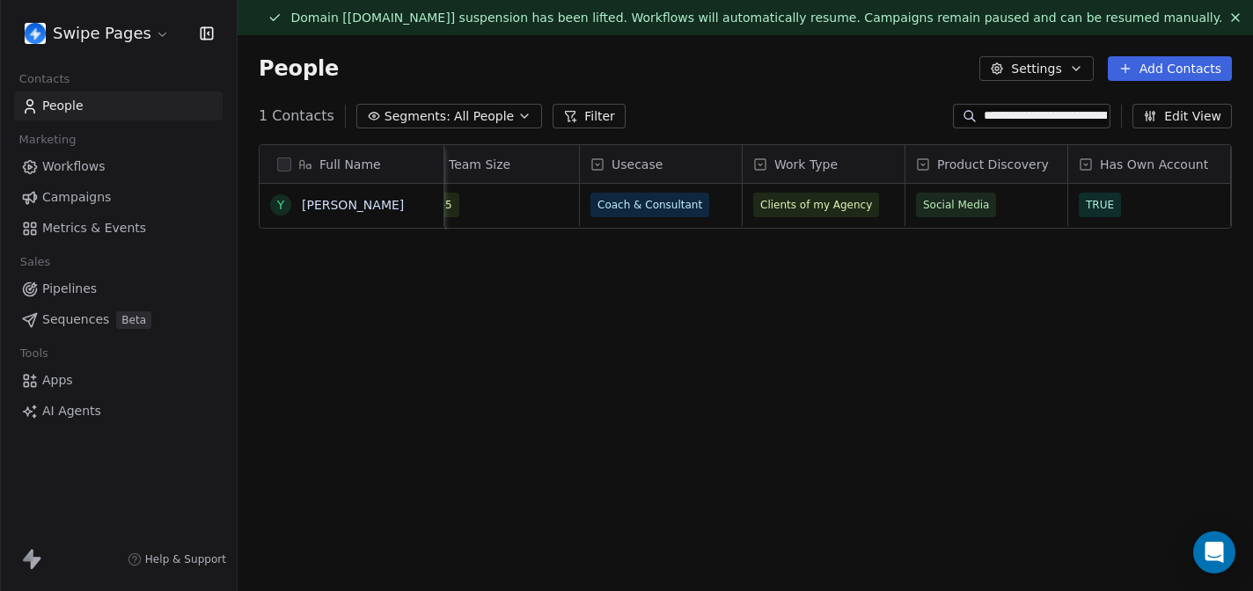
click at [662, 150] on div "Usecase" at bounding box center [661, 164] width 162 height 38
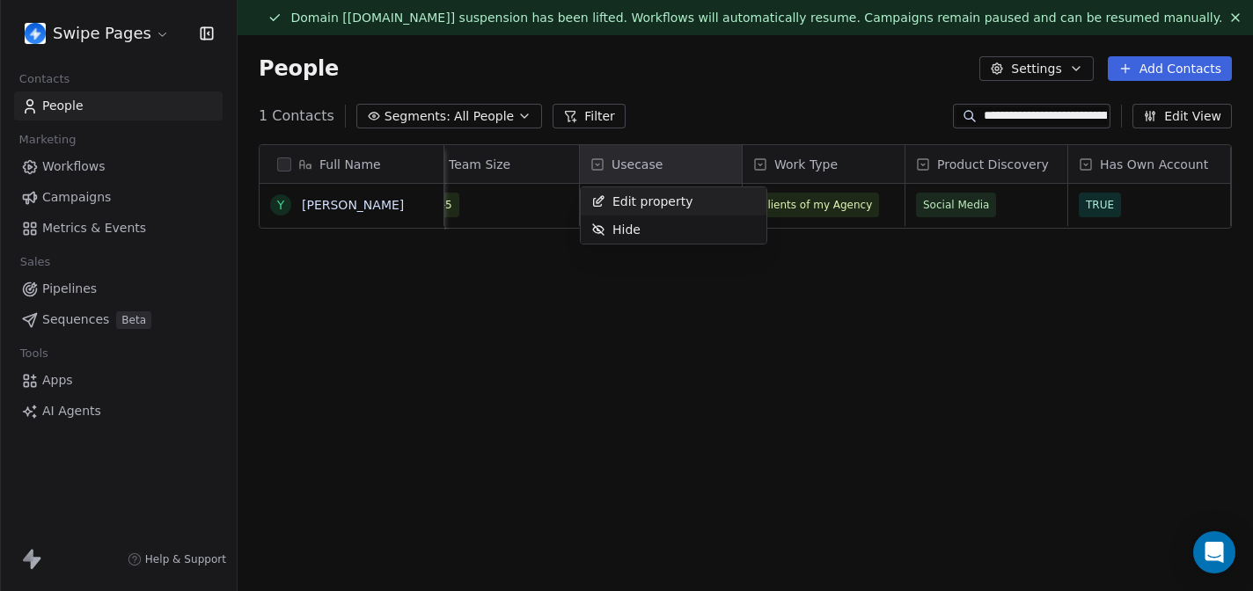
click at [693, 87] on html "**********" at bounding box center [626, 295] width 1253 height 591
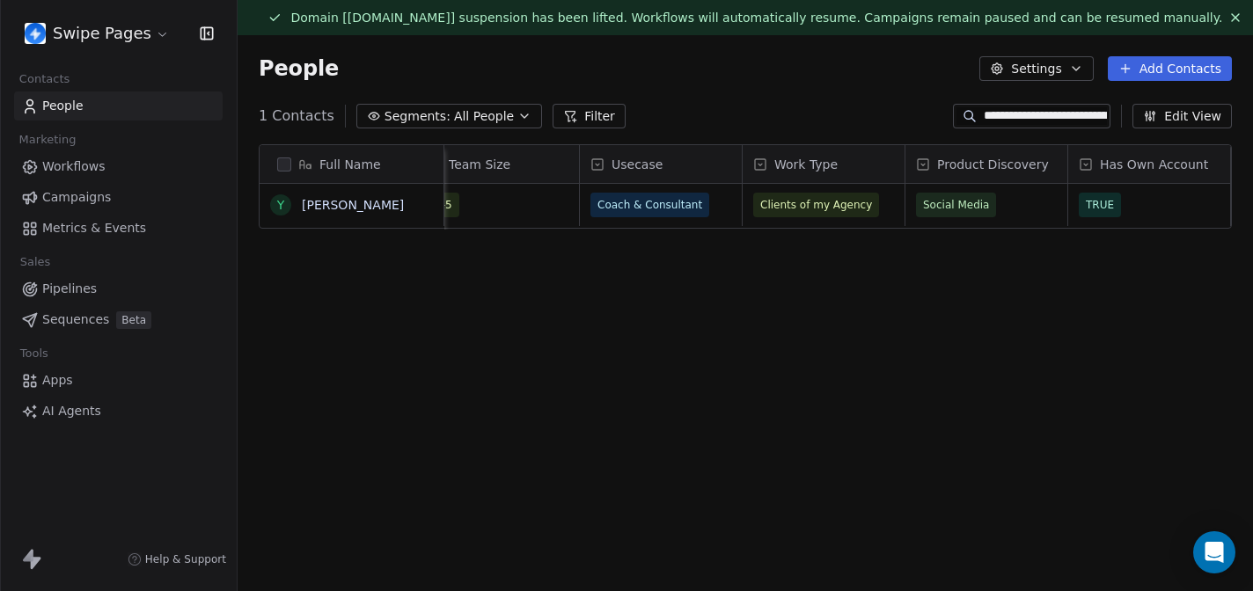
click at [699, 165] on div "Usecase" at bounding box center [659, 165] width 137 height 18
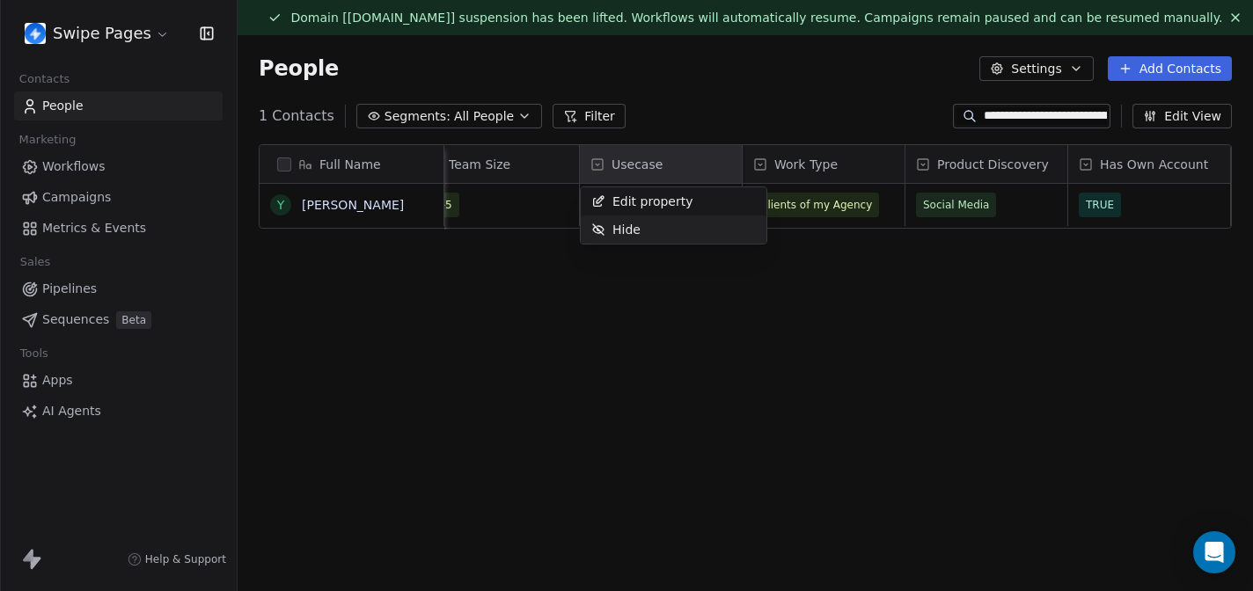
click at [396, 153] on html "**********" at bounding box center [626, 295] width 1253 height 591
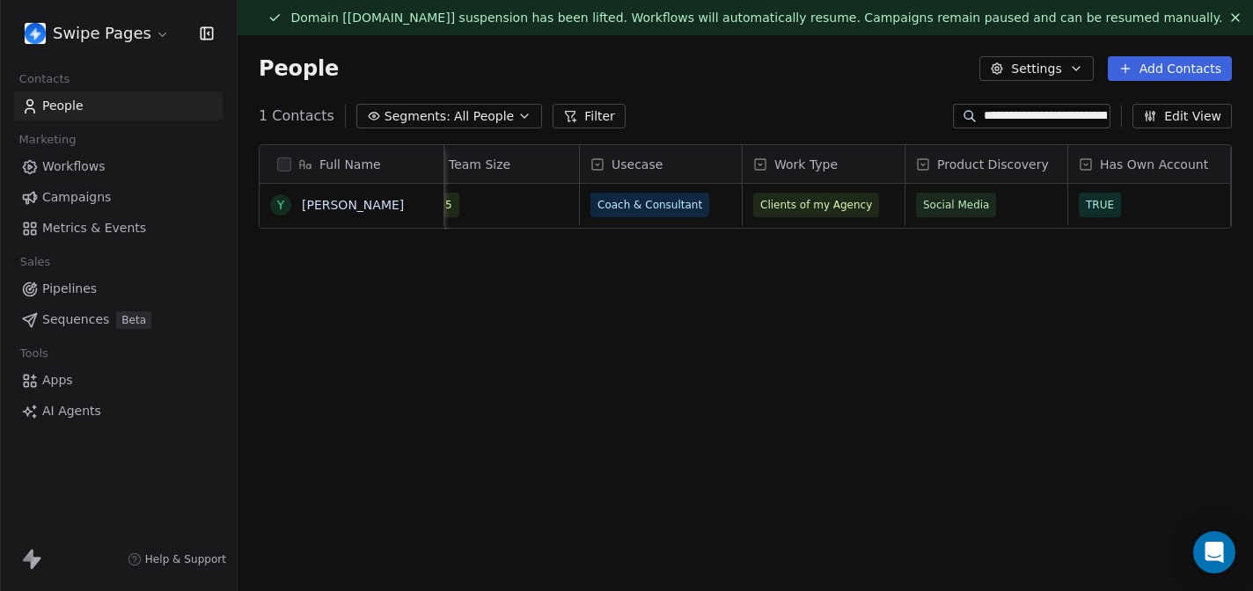
click at [408, 157] on div "Full Name" at bounding box center [349, 165] width 159 height 18
click at [424, 269] on html "**********" at bounding box center [626, 295] width 1253 height 591
click at [421, 229] on div "Y Yasser haydar" at bounding box center [352, 403] width 185 height 439
click at [421, 228] on div "Y Yasser haydar" at bounding box center [352, 403] width 185 height 439
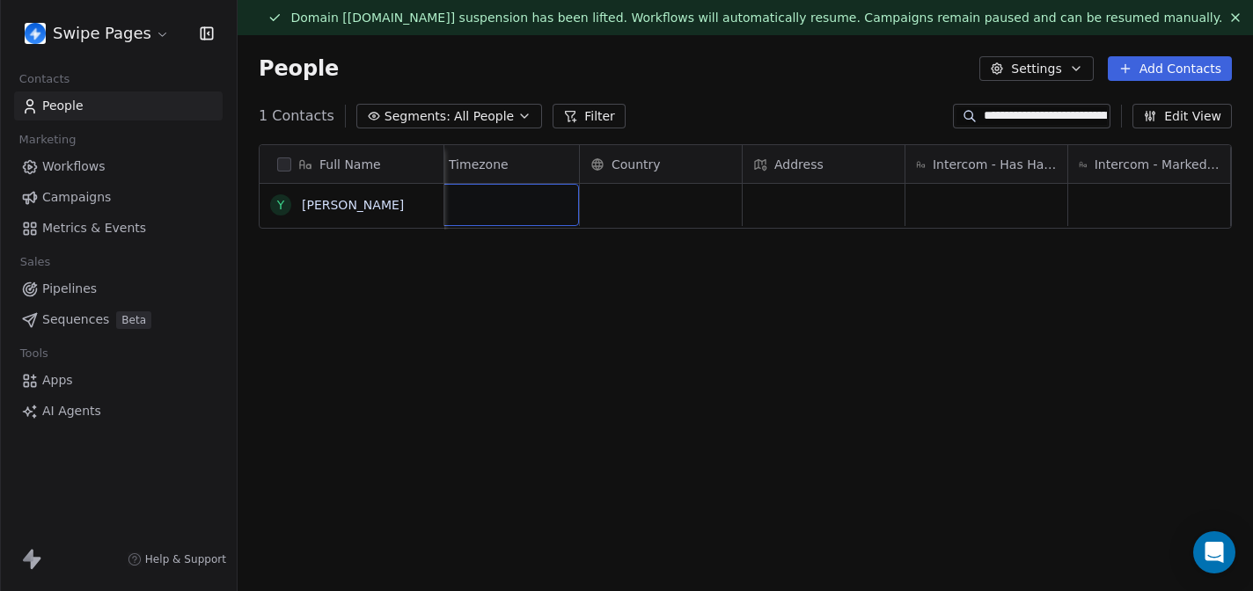
scroll to position [0, 2822]
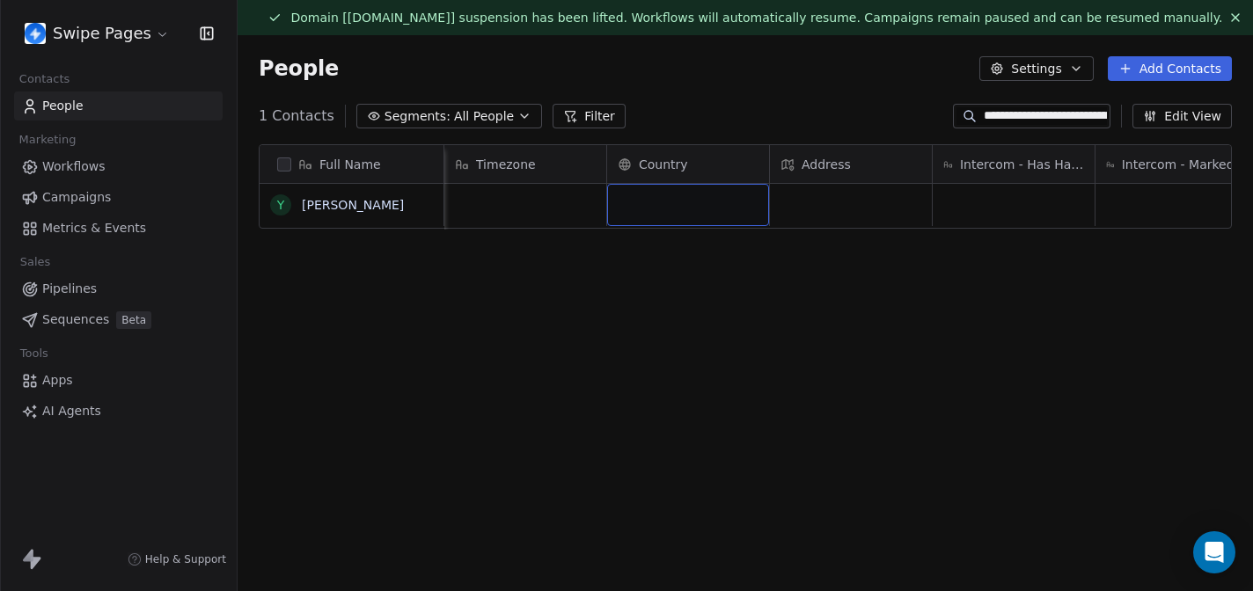
click at [681, 196] on div "grid" at bounding box center [688, 205] width 162 height 42
click at [696, 170] on div "Country" at bounding box center [686, 165] width 137 height 18
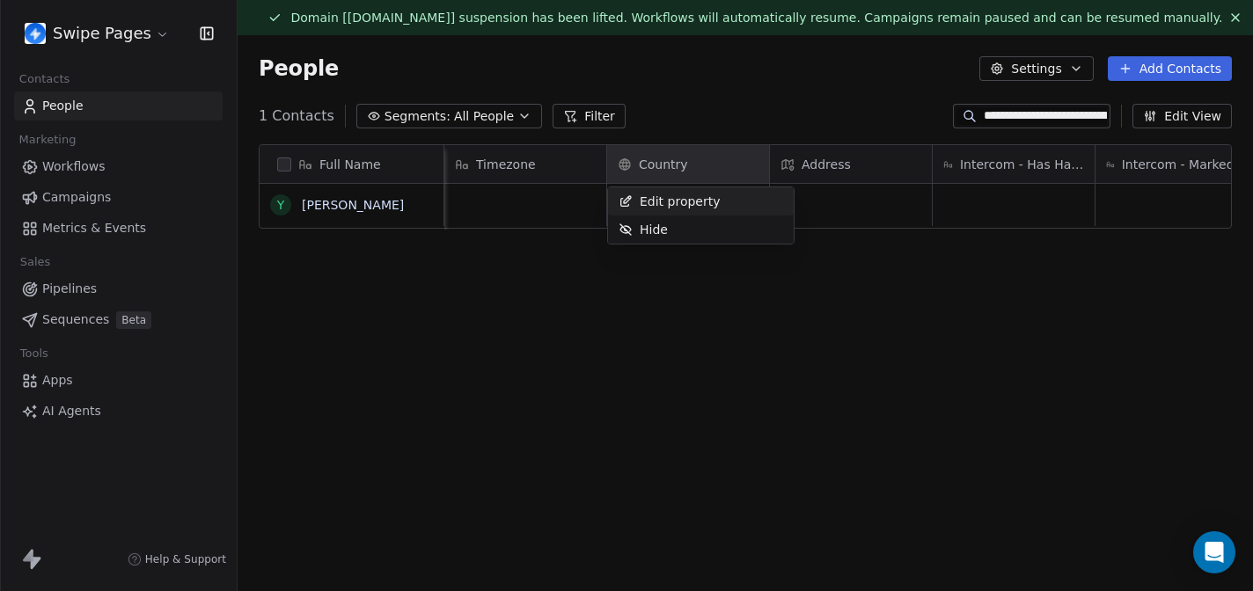
click at [709, 98] on html "**********" at bounding box center [626, 295] width 1253 height 591
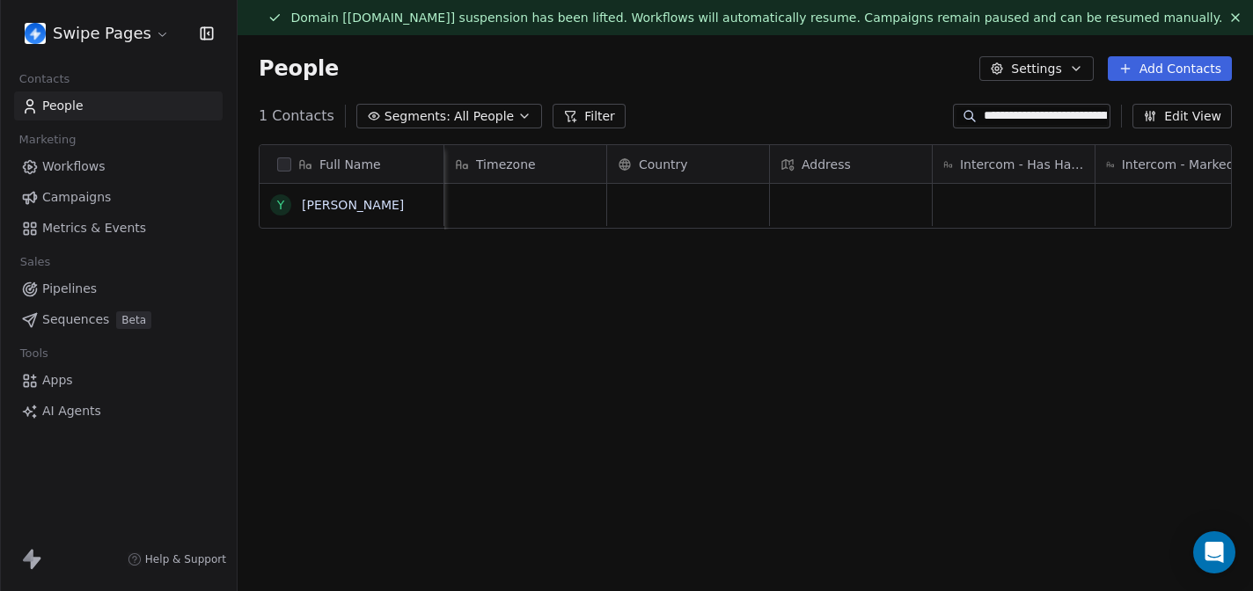
click at [127, 103] on link "People" at bounding box center [118, 106] width 209 height 29
click at [92, 165] on span "Workflows" at bounding box center [73, 167] width 63 height 18
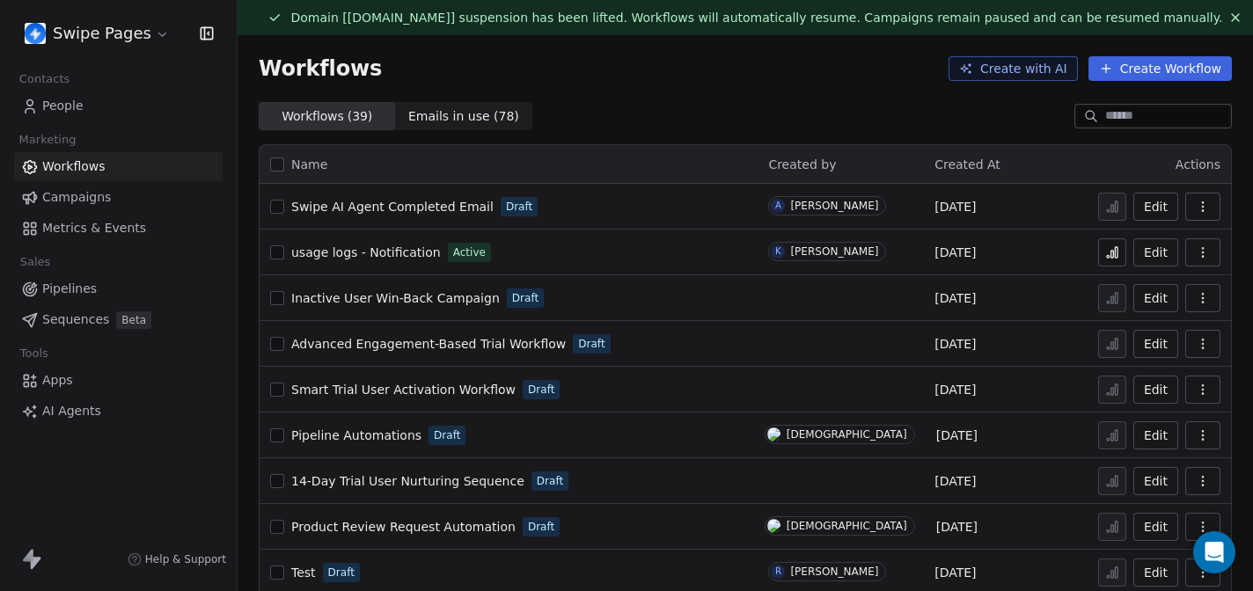
click at [888, 77] on div "Workflows Create with AI Create Workflow" at bounding box center [745, 68] width 973 height 25
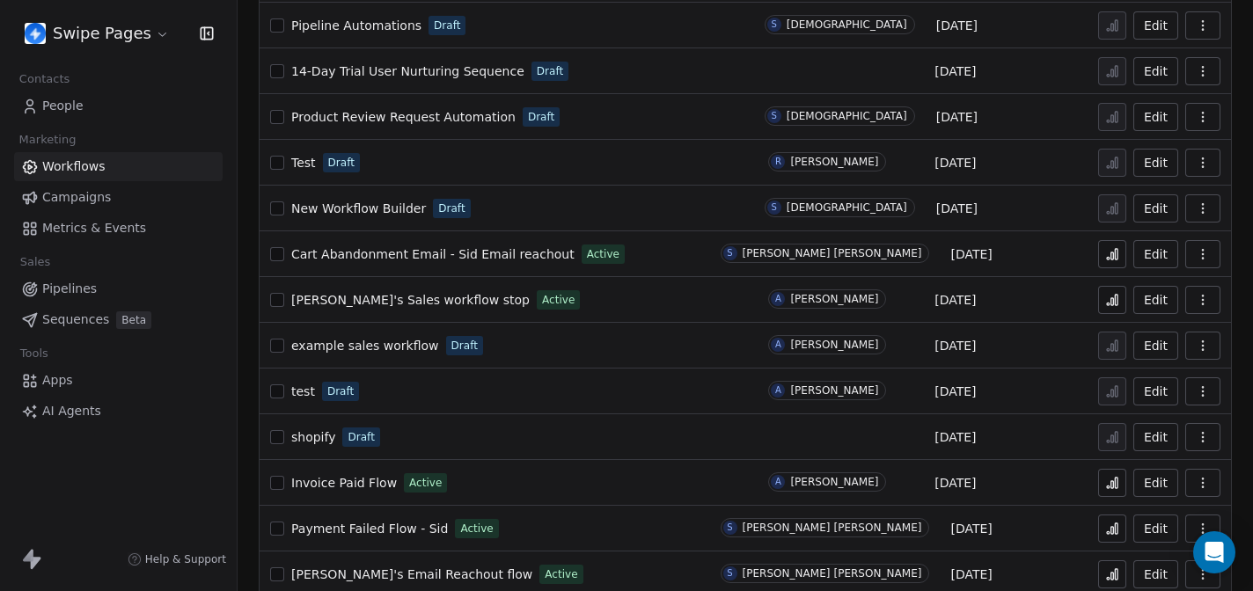
scroll to position [493, 0]
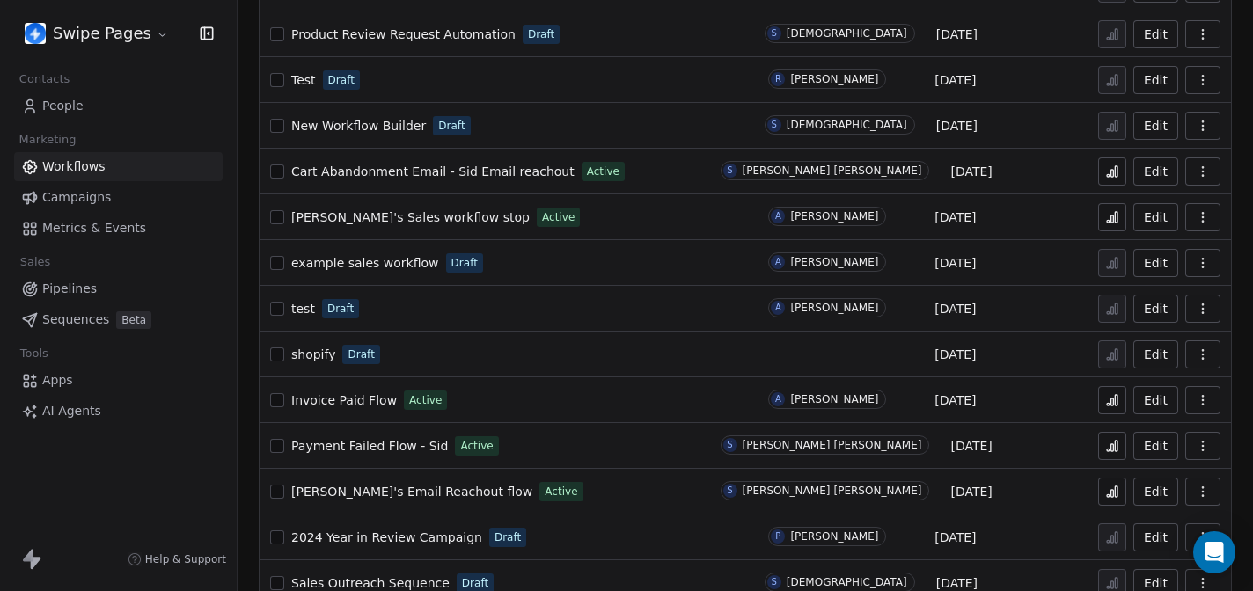
click at [382, 496] on span "[PERSON_NAME]'s Email Reachout flow" at bounding box center [411, 492] width 241 height 14
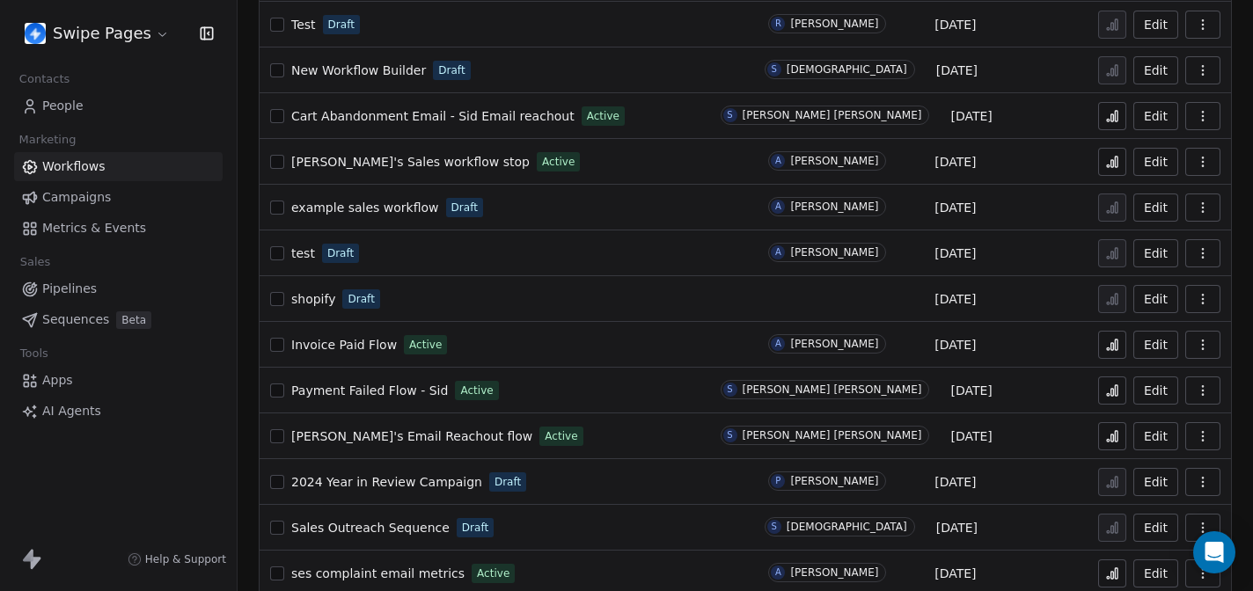
scroll to position [563, 0]
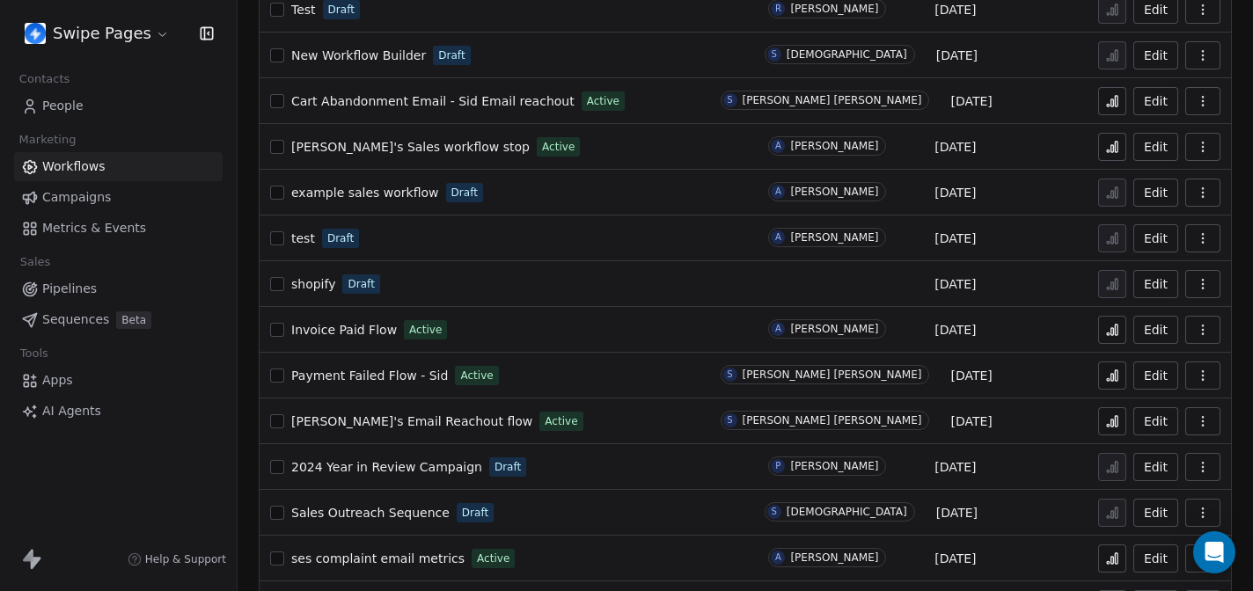
click at [1108, 423] on icon at bounding box center [1112, 422] width 14 height 14
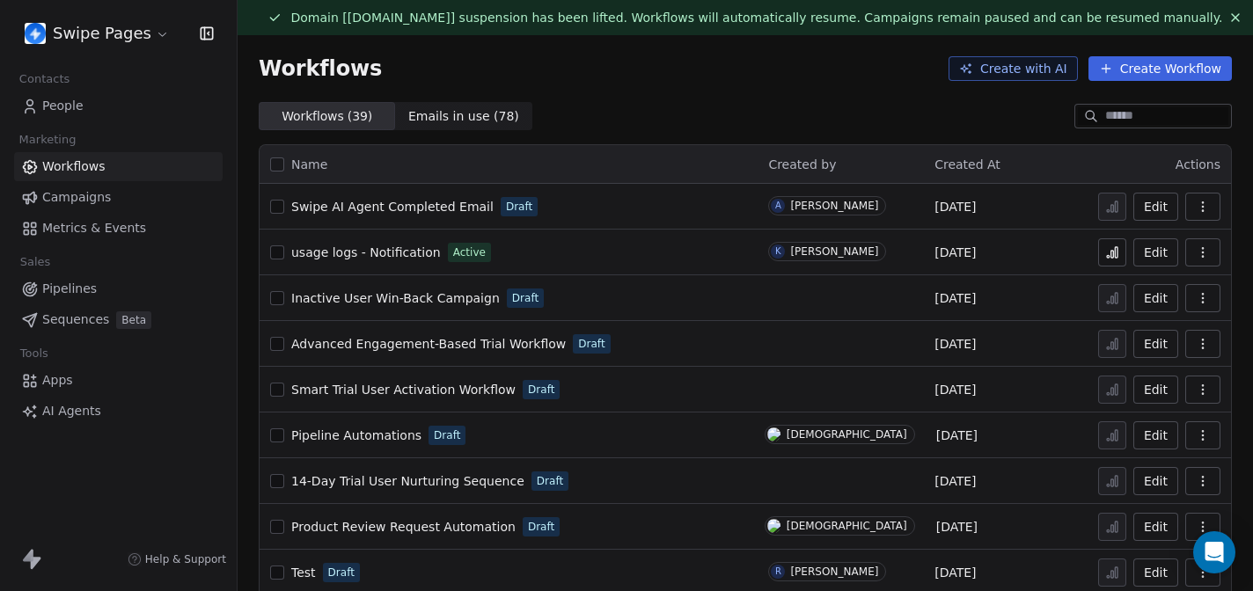
click at [951, 32] on div "Domain [[DOMAIN_NAME]] suspension has been lifted. Workflows will automatically…" at bounding box center [746, 17] width 1016 height 35
